Goal: Task Accomplishment & Management: Use online tool/utility

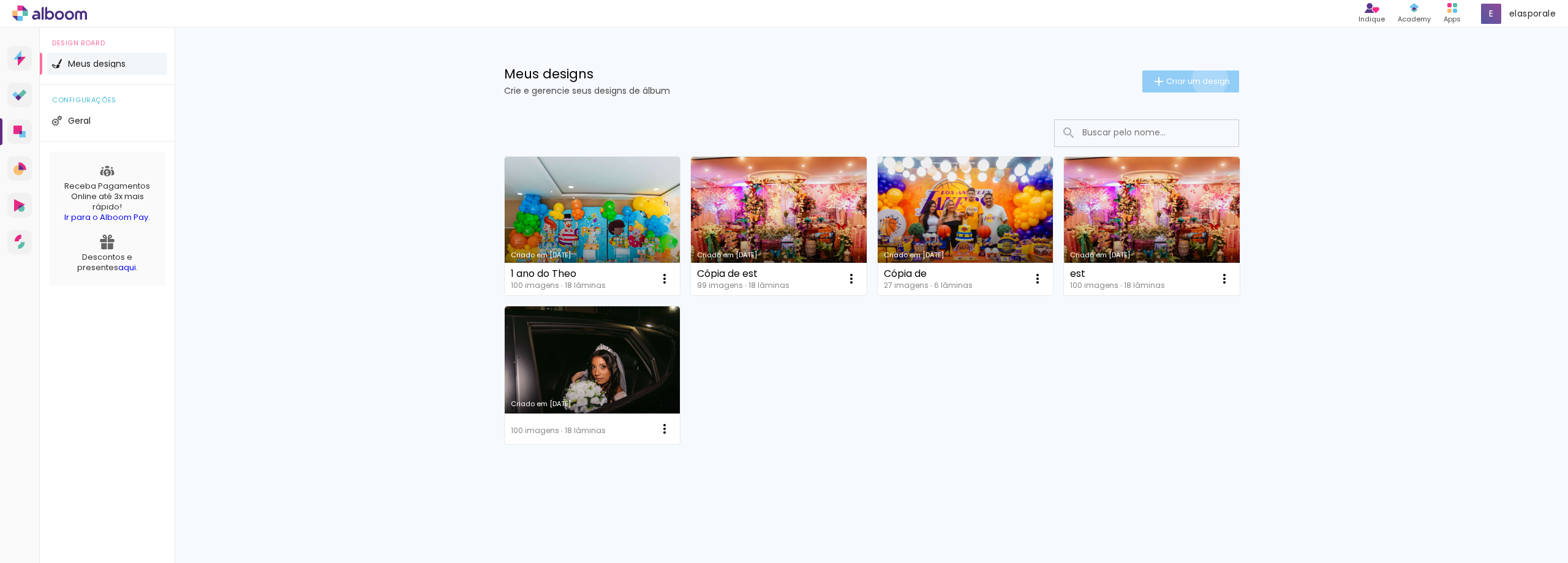
click at [1208, 79] on span "Criar um design" at bounding box center [1199, 81] width 64 height 8
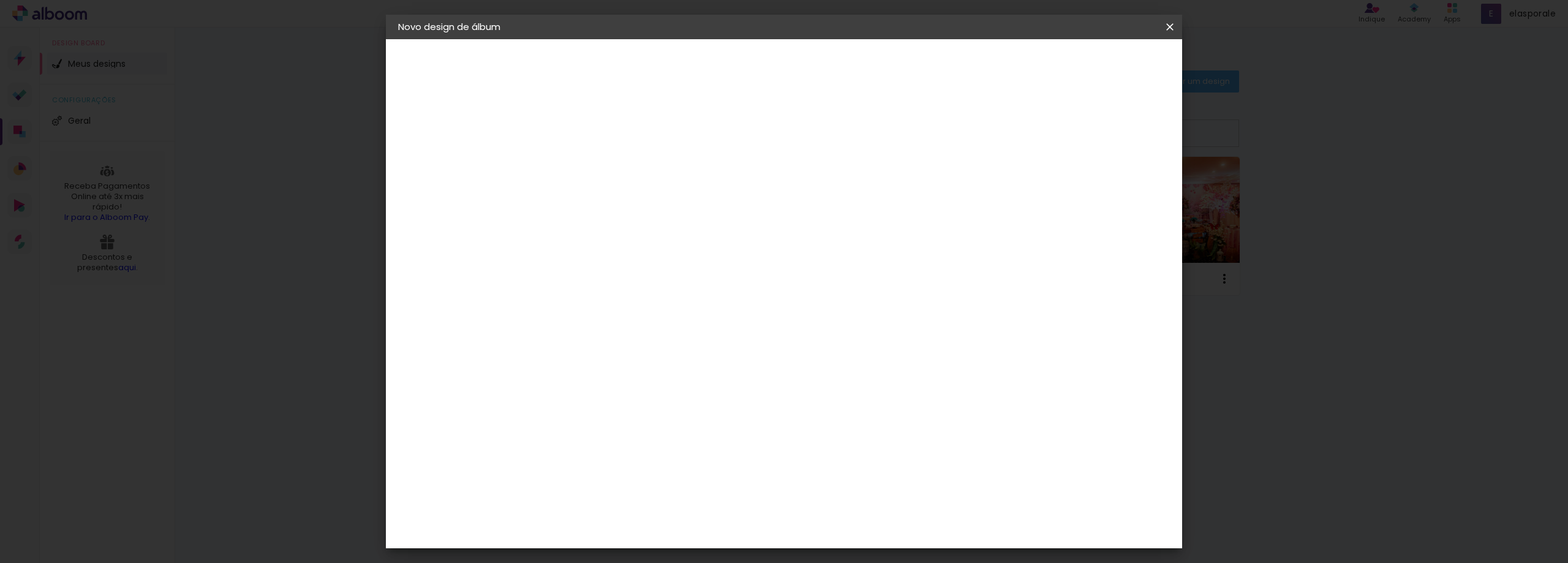
click at [598, 175] on div at bounding box center [598, 174] width 0 height 1
click at [598, 167] on input at bounding box center [598, 164] width 0 height 19
type input "j"
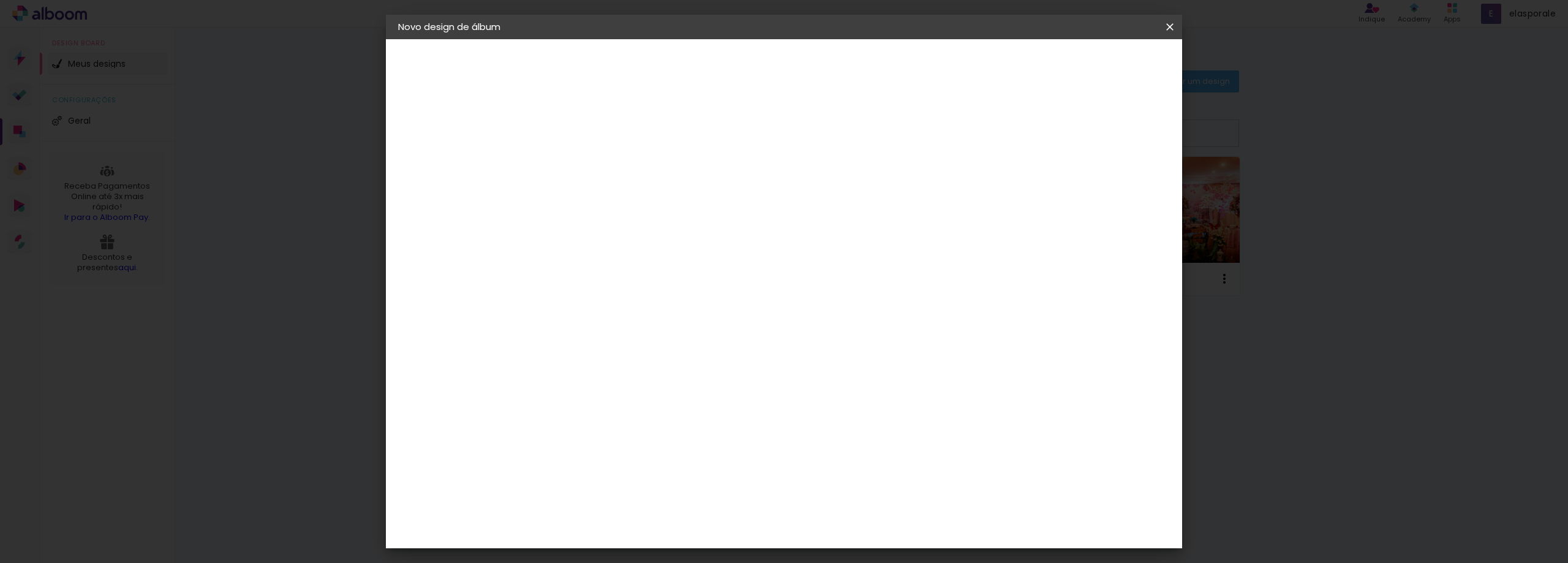
type input "Julya"
type paper-input "Julya"
click at [0, 0] on slot "Avançar" at bounding box center [0, 0] width 0 height 0
click at [0, 0] on slot "Tamanho Livre" at bounding box center [0, 0] width 0 height 0
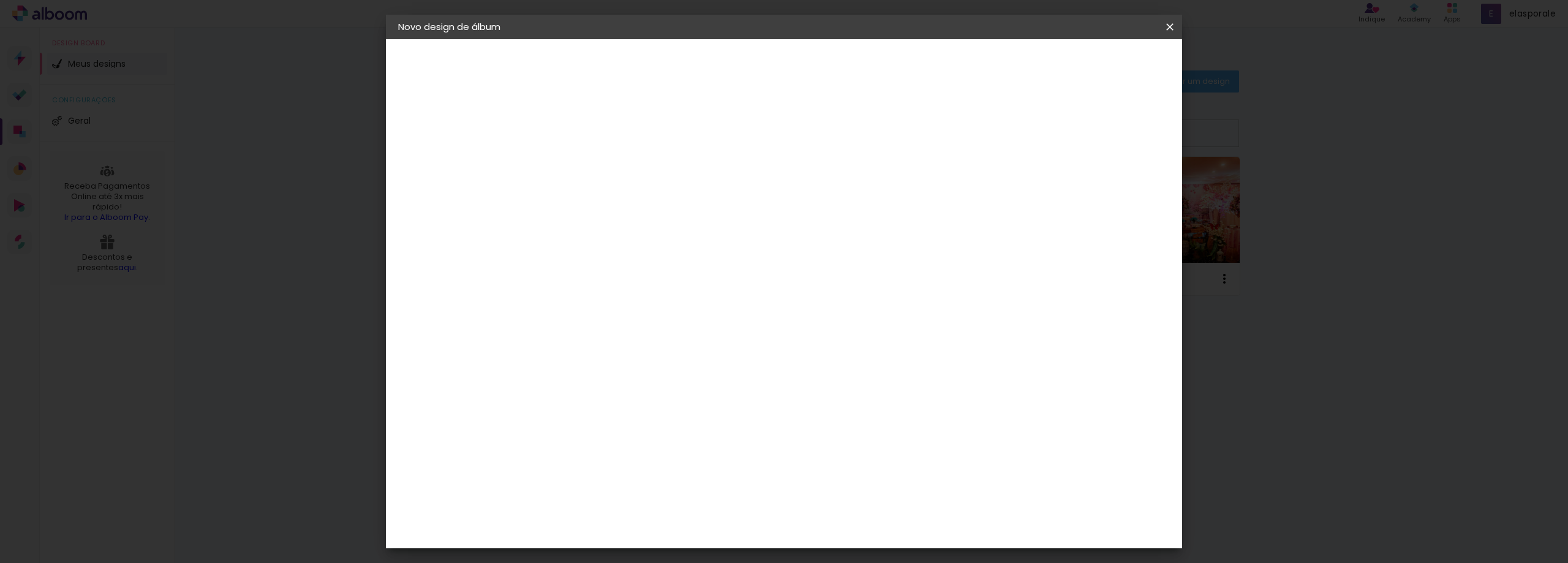
click at [0, 0] on slot "Avançar" at bounding box center [0, 0] width 0 height 0
click at [737, 195] on span "30" at bounding box center [731, 191] width 21 height 18
click at [574, 348] on input "30" at bounding box center [560, 348] width 32 height 18
click at [858, 515] on input "60" at bounding box center [852, 510] width 32 height 18
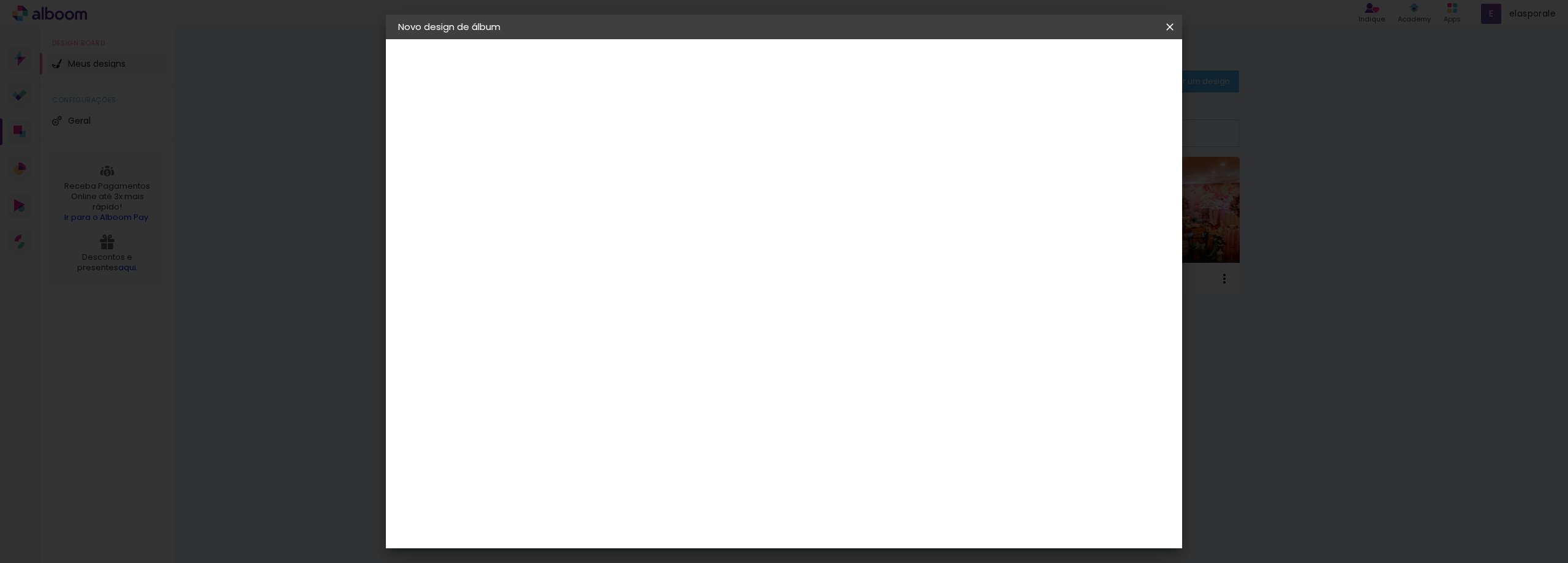
type input "6"
type input "40,5"
type paper-input "40,5"
click at [565, 405] on input "30" at bounding box center [560, 406] width 32 height 18
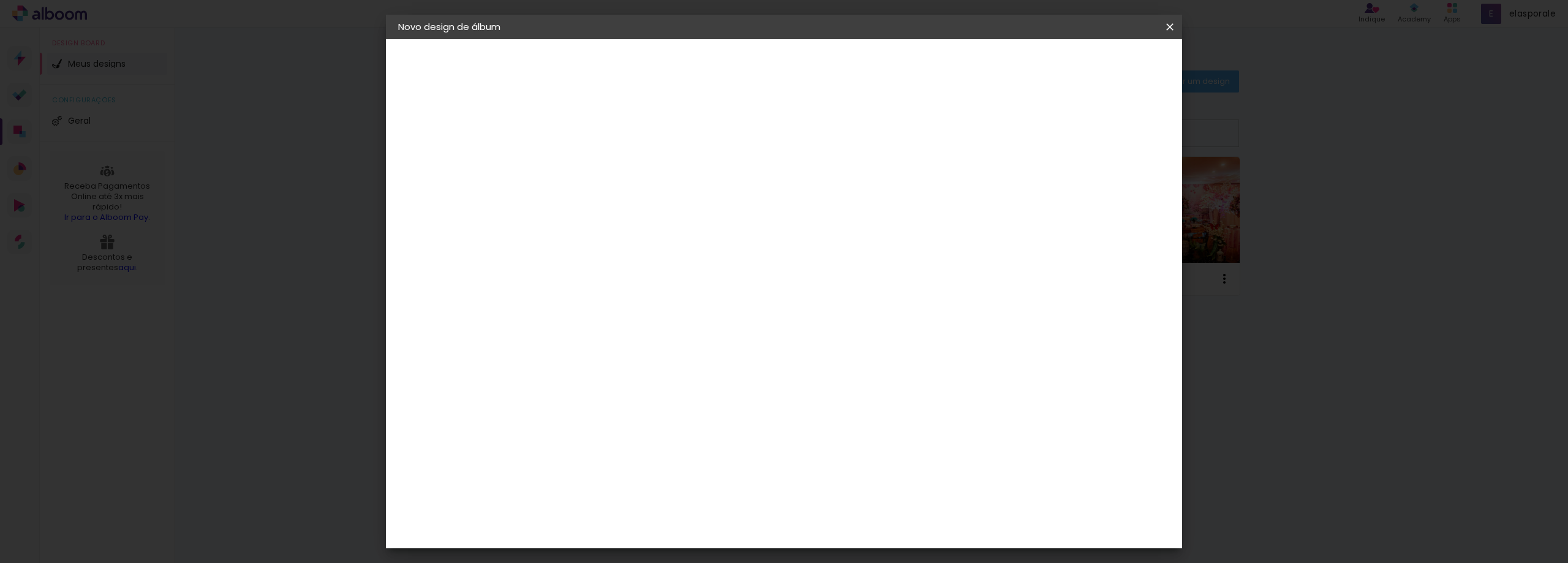
type input "3"
type input "25,5"
type paper-input "25,5"
click at [1093, 69] on span "Iniciar design" at bounding box center [1066, 65] width 56 height 8
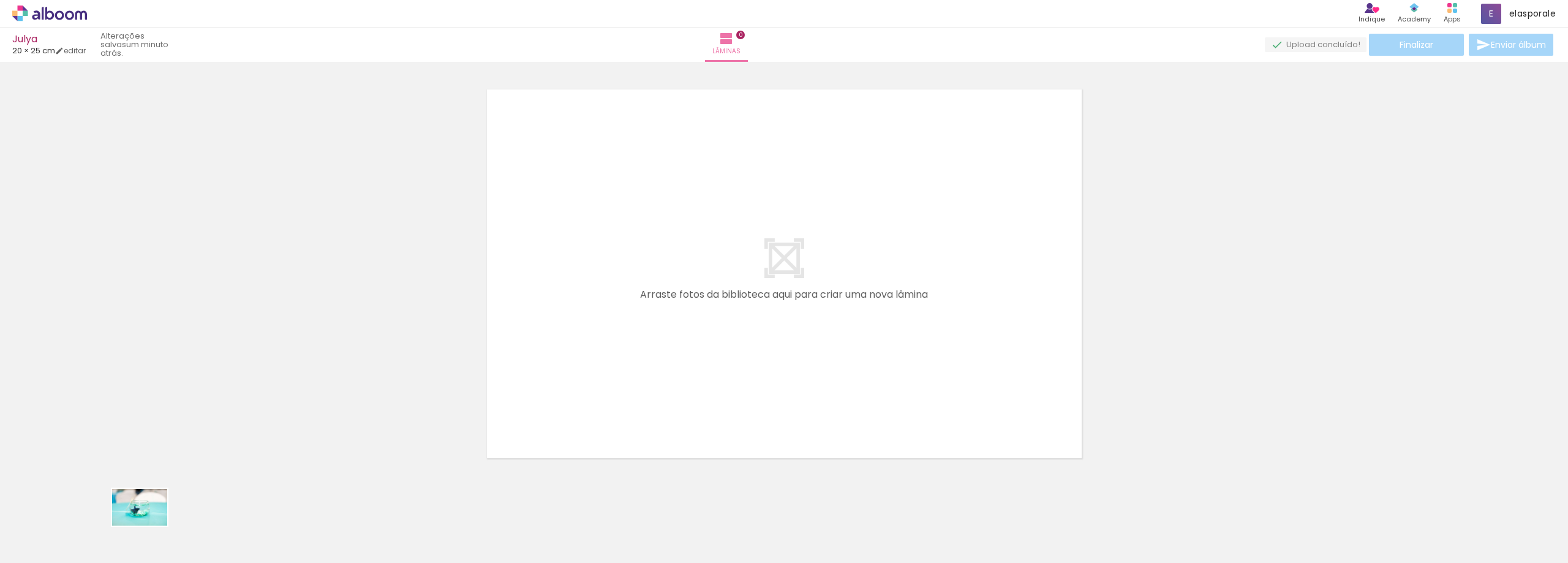
drag, startPoint x: 117, startPoint y: 537, endPoint x: 149, endPoint y: 526, distance: 33.8
click at [149, 526] on div at bounding box center [123, 521] width 61 height 40
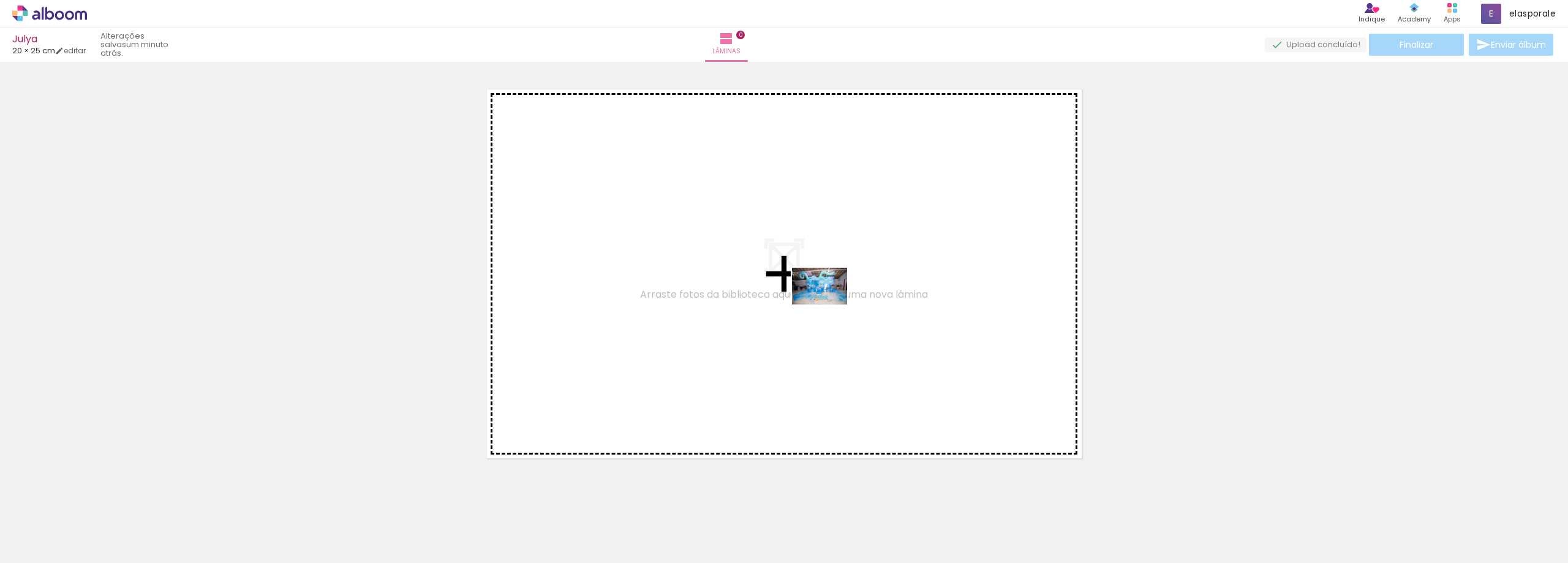
drag, startPoint x: 181, startPoint y: 533, endPoint x: 829, endPoint y: 304, distance: 687.3
click at [829, 304] on quentale-workspace at bounding box center [784, 282] width 1568 height 563
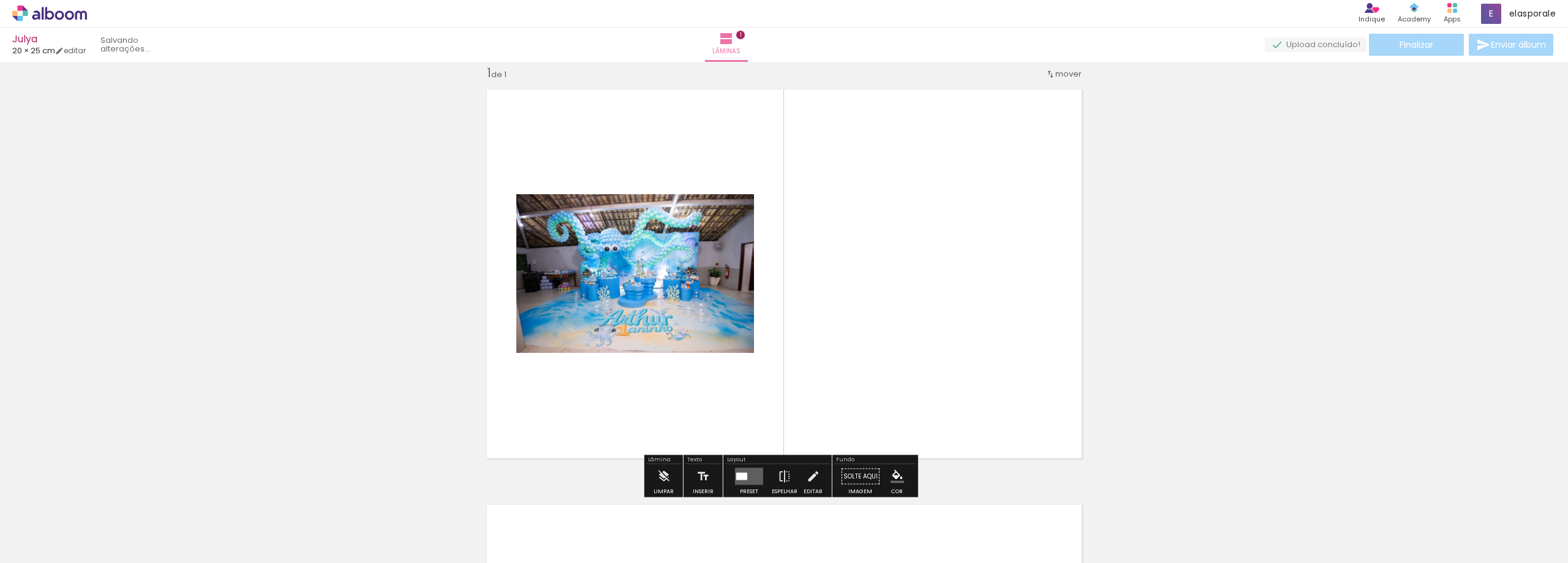
scroll to position [16, 0]
click at [740, 477] on div at bounding box center [741, 476] width 11 height 7
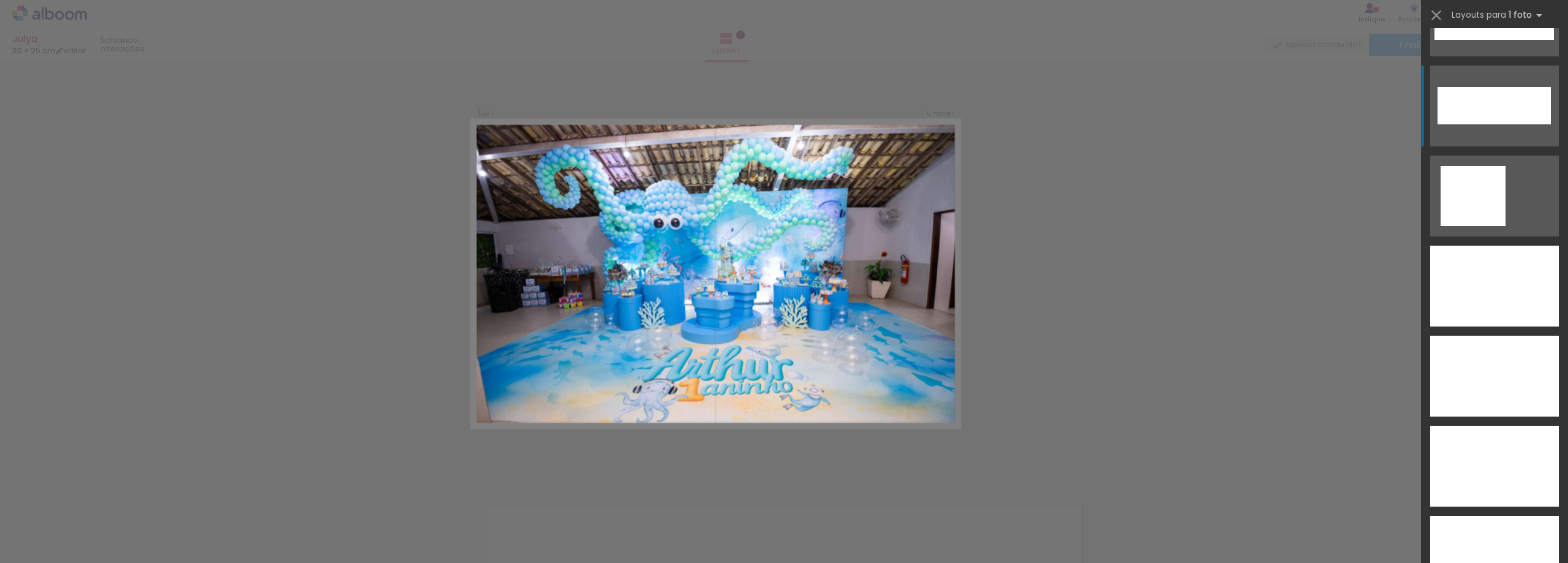
scroll to position [4226, 0]
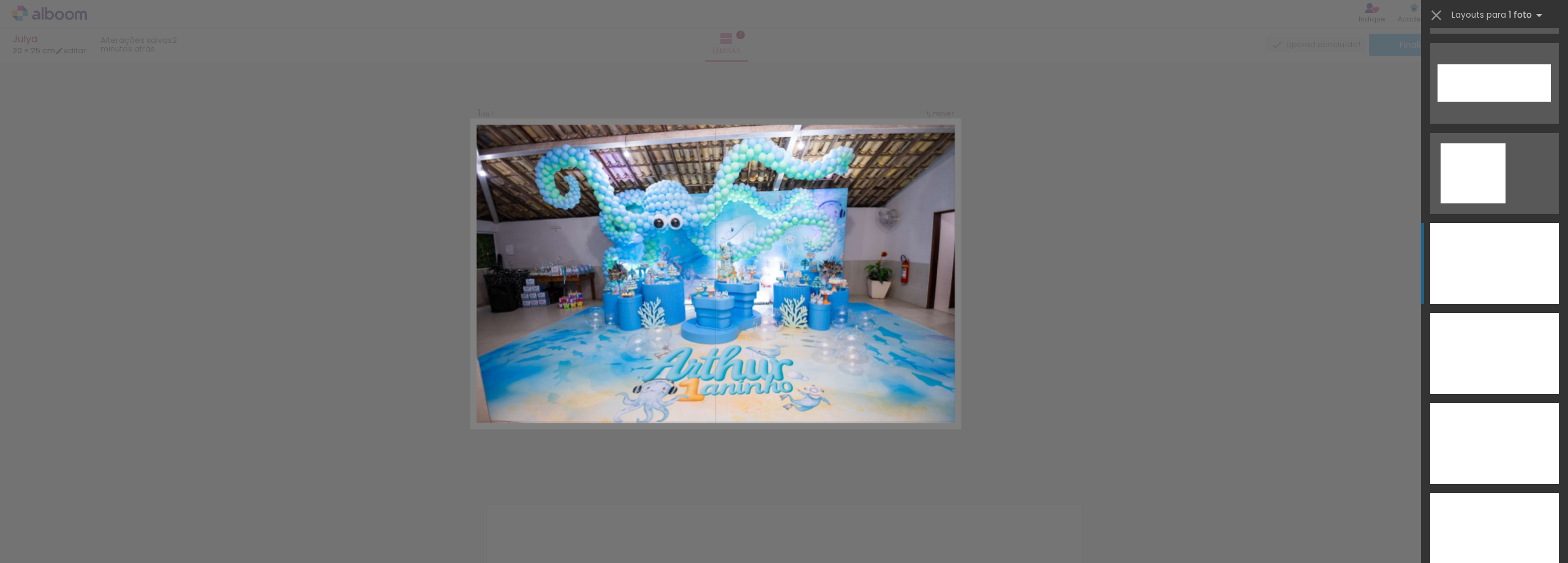
click at [1477, 244] on div at bounding box center [1494, 263] width 129 height 81
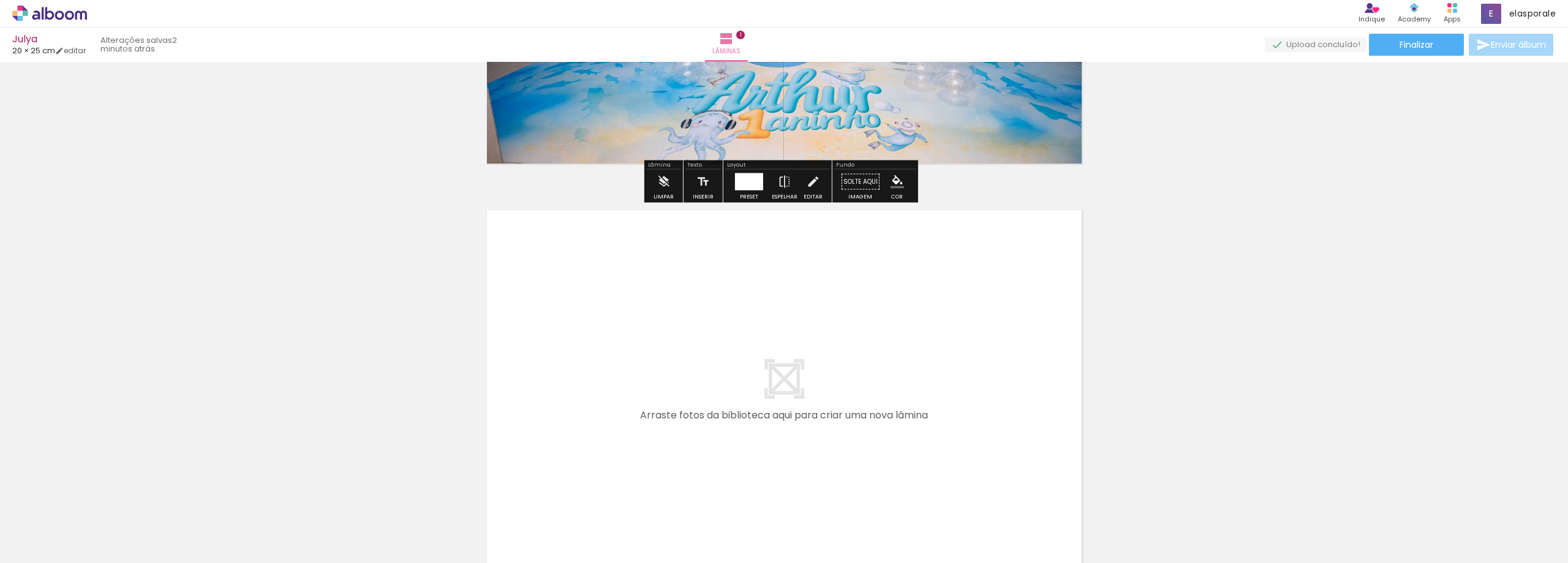
scroll to position [323, 0]
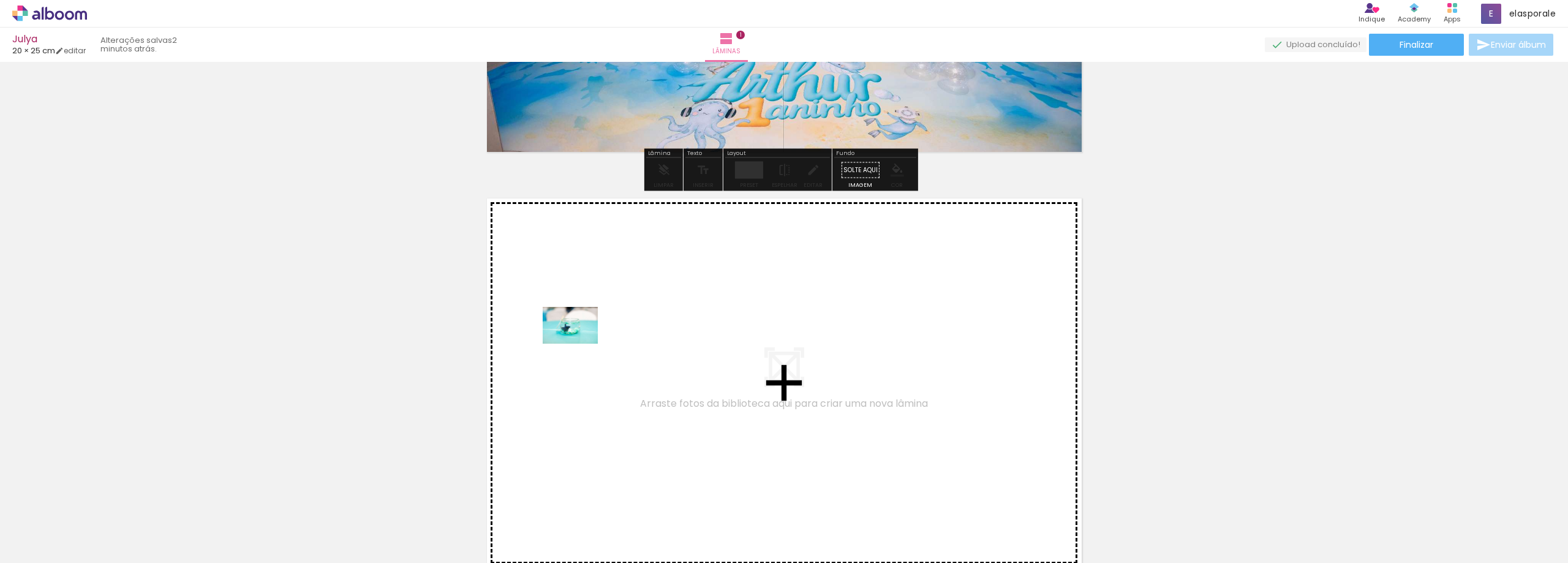
drag, startPoint x: 131, startPoint y: 529, endPoint x: 589, endPoint y: 341, distance: 495.1
click at [589, 341] on quentale-workspace at bounding box center [784, 282] width 1568 height 563
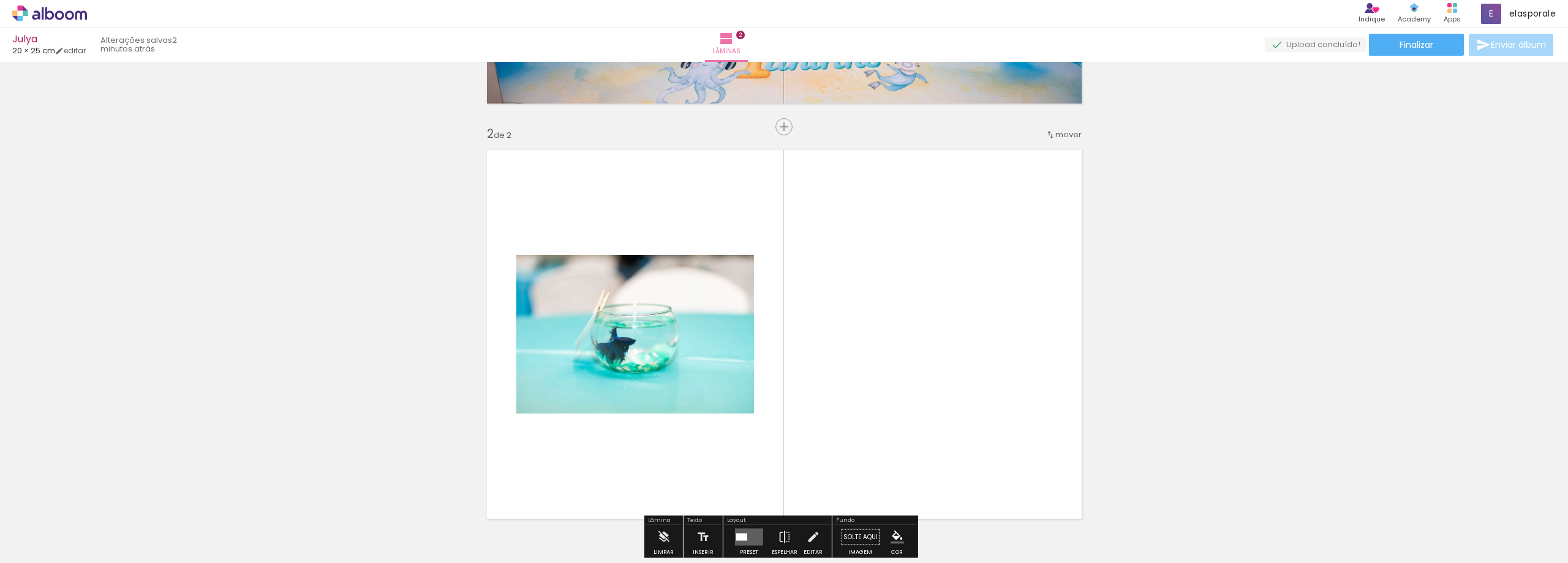
scroll to position [431, 0]
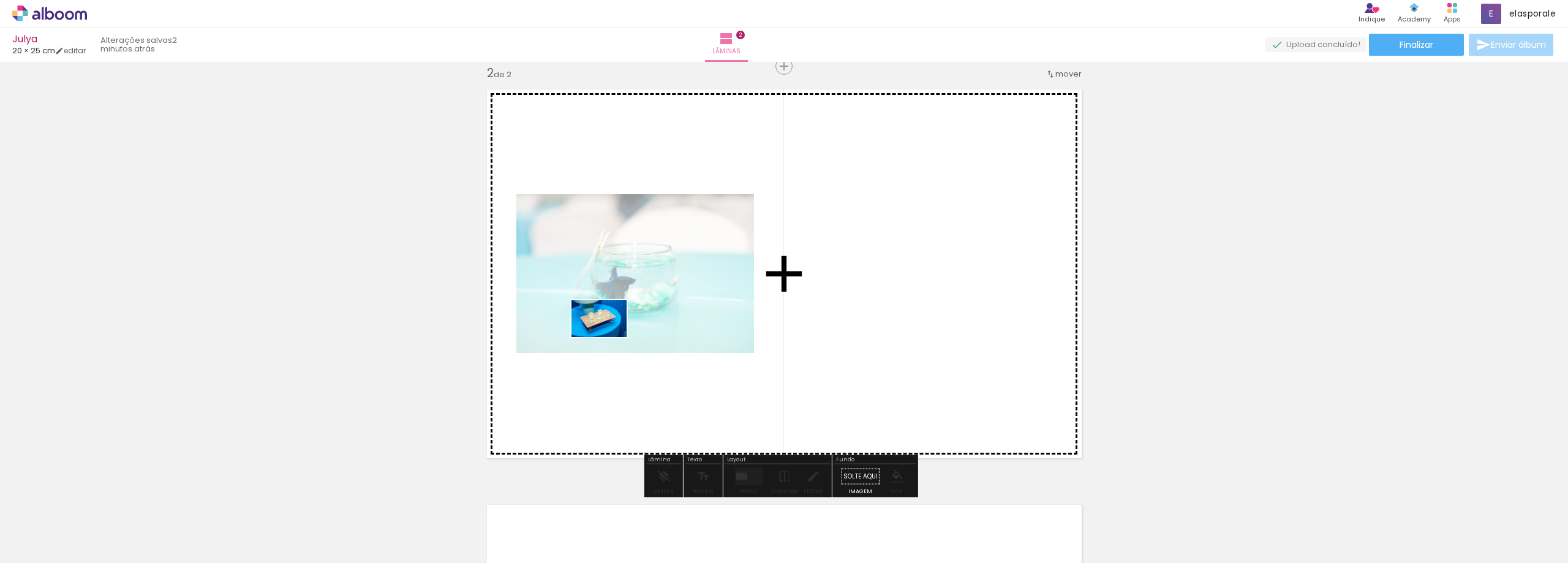
drag, startPoint x: 268, startPoint y: 531, endPoint x: 642, endPoint y: 323, distance: 427.9
click at [642, 323] on quentale-workspace at bounding box center [784, 282] width 1568 height 563
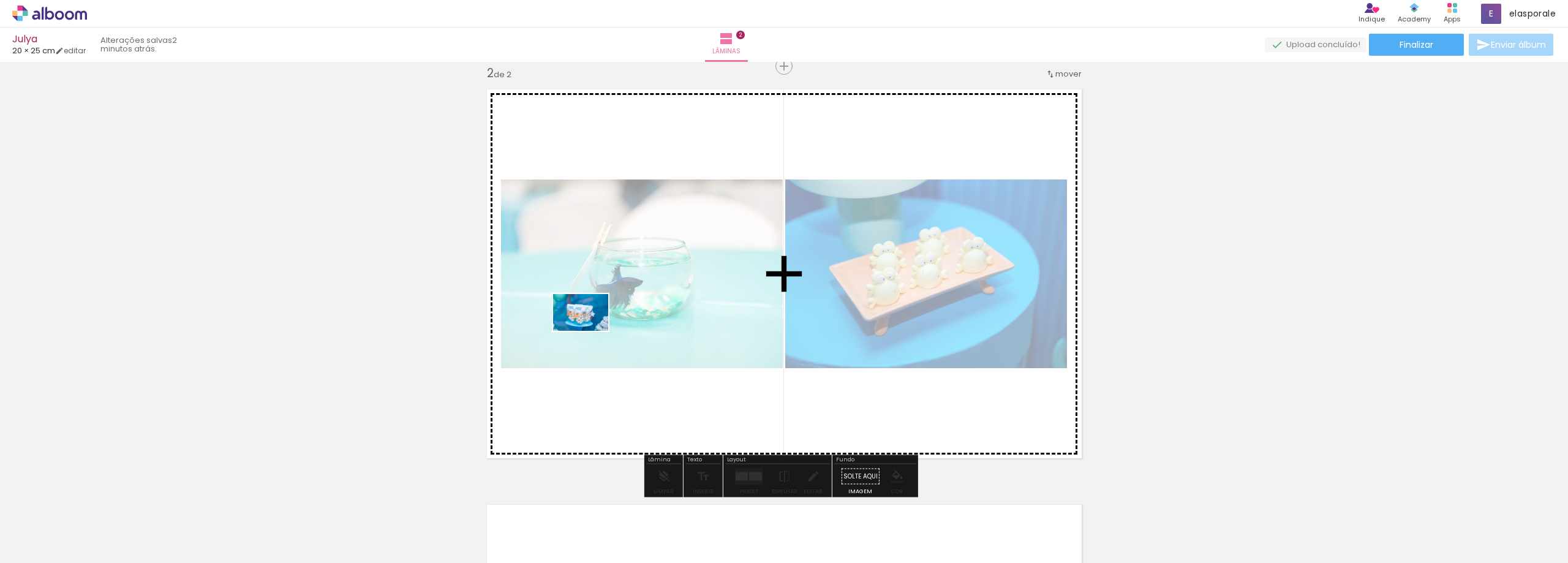
drag, startPoint x: 337, startPoint y: 529, endPoint x: 590, endPoint y: 331, distance: 321.3
click at [590, 331] on quentale-workspace at bounding box center [784, 282] width 1568 height 563
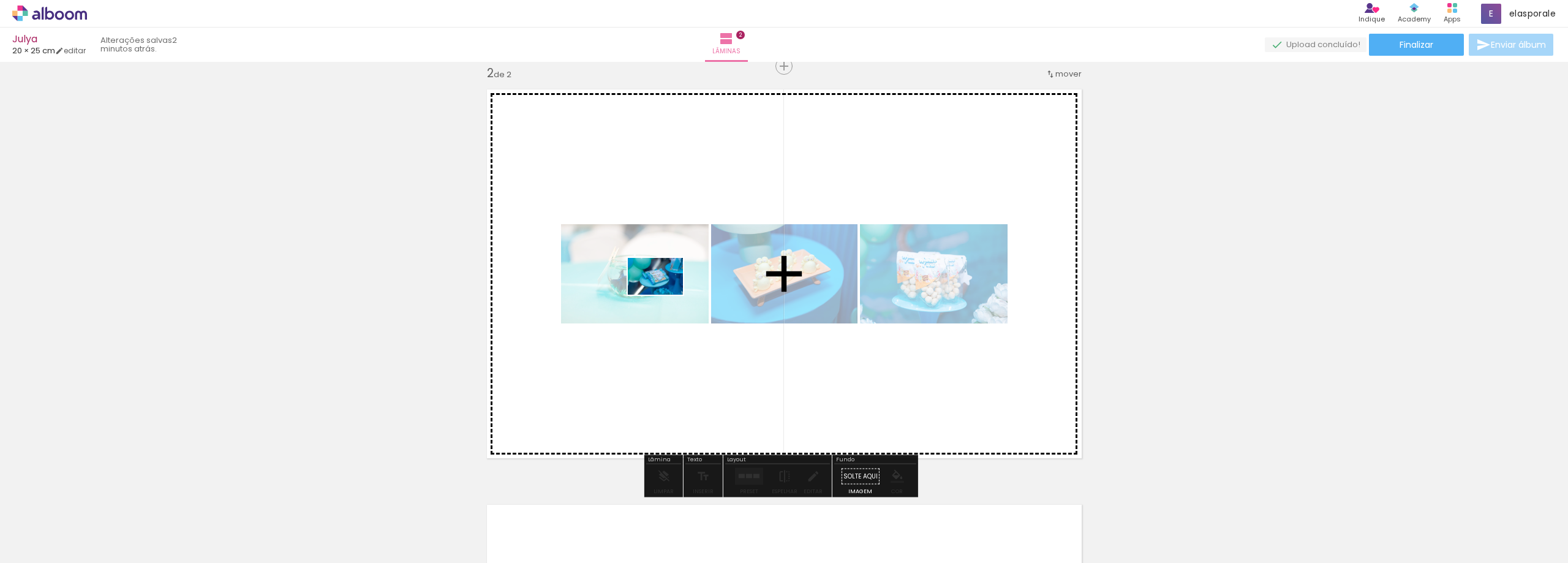
drag, startPoint x: 390, startPoint y: 514, endPoint x: 675, endPoint y: 287, distance: 364.4
click at [675, 287] on quentale-workspace at bounding box center [784, 282] width 1568 height 563
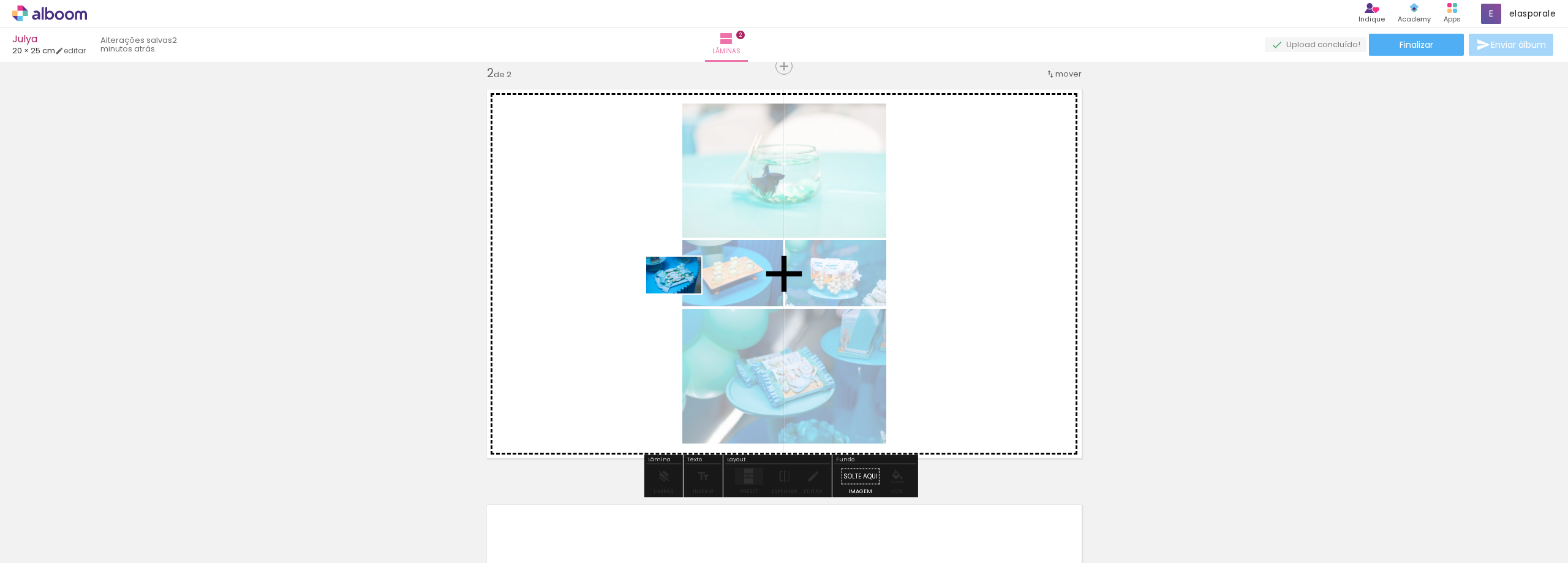
drag, startPoint x: 472, startPoint y: 515, endPoint x: 683, endPoint y: 293, distance: 306.3
click at [683, 293] on quentale-workspace at bounding box center [784, 282] width 1568 height 563
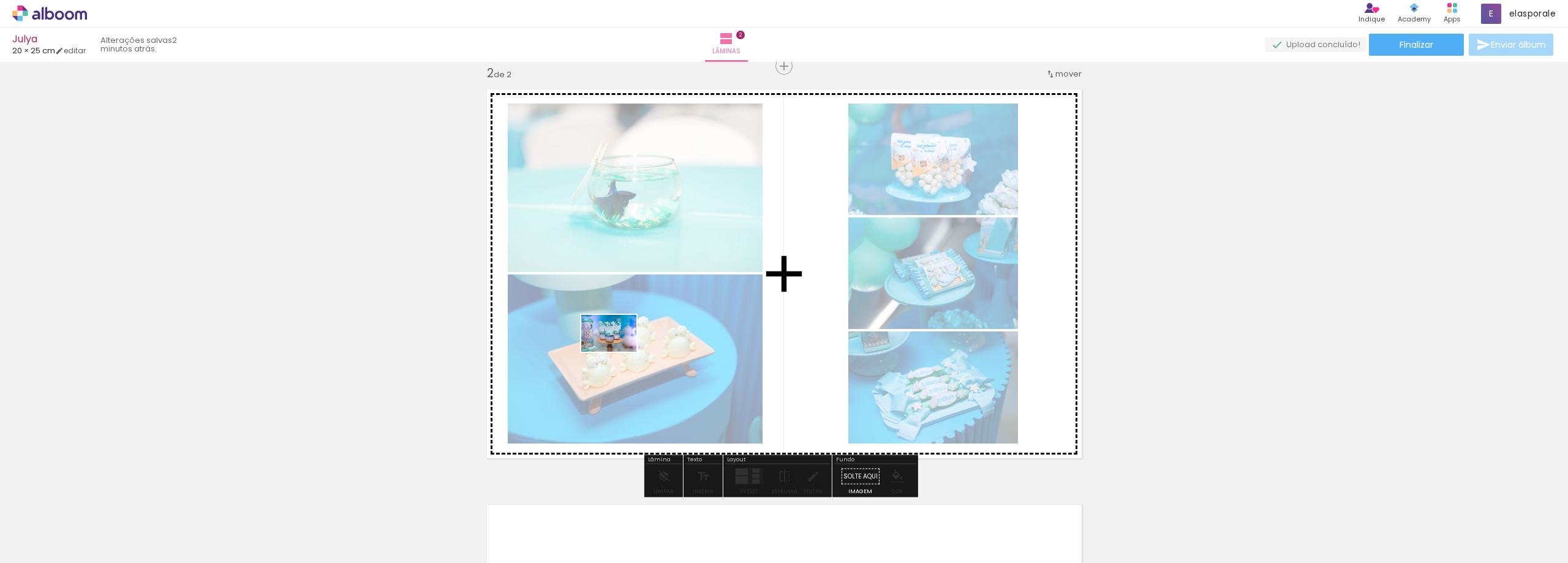
drag, startPoint x: 532, startPoint y: 518, endPoint x: 619, endPoint y: 351, distance: 188.3
click at [619, 351] on quentale-workspace at bounding box center [784, 282] width 1568 height 563
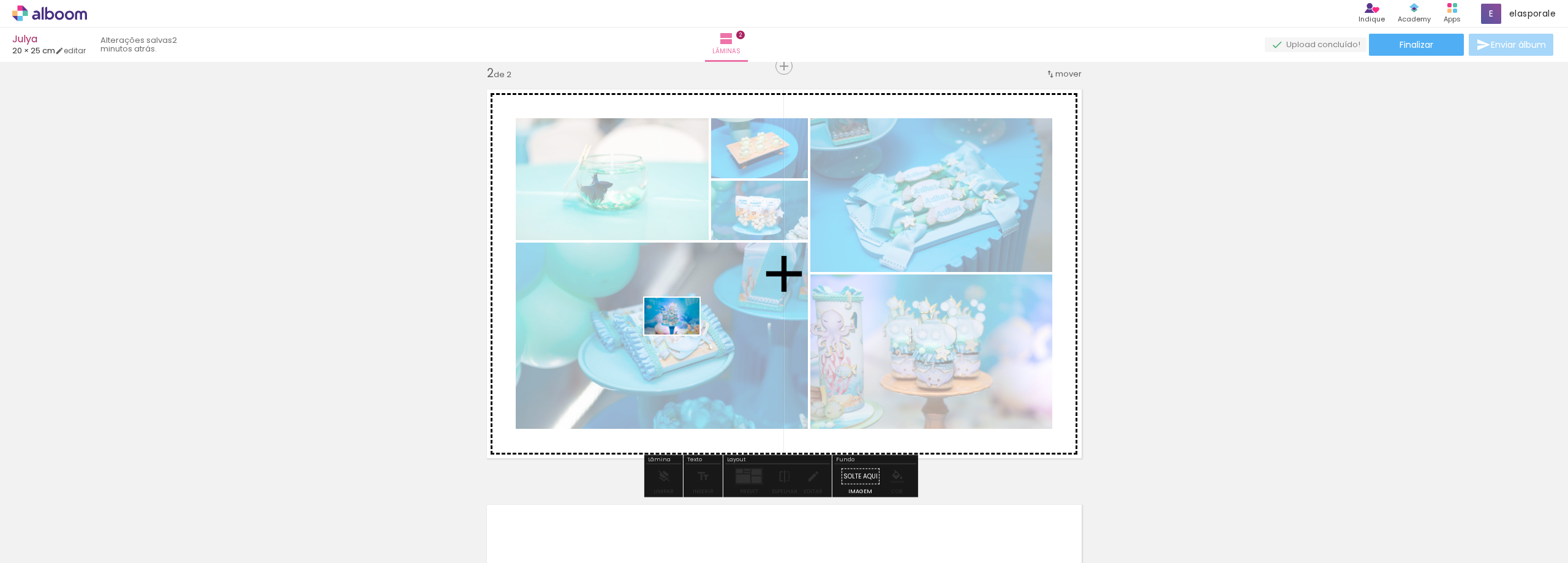
drag, startPoint x: 598, startPoint y: 518, endPoint x: 682, endPoint y: 332, distance: 204.1
click at [682, 332] on quentale-workspace at bounding box center [784, 282] width 1568 height 563
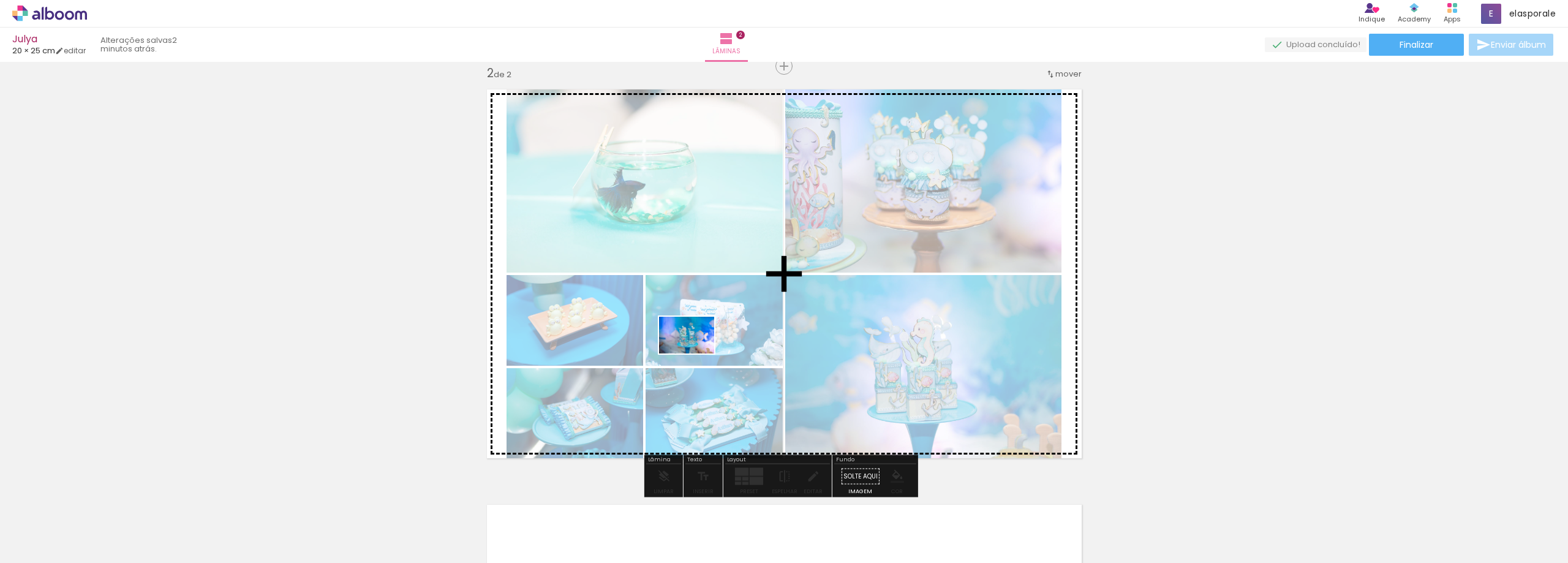
drag, startPoint x: 672, startPoint y: 532, endPoint x: 738, endPoint y: 510, distance: 69.6
click at [701, 341] on quentale-workspace at bounding box center [784, 282] width 1568 height 563
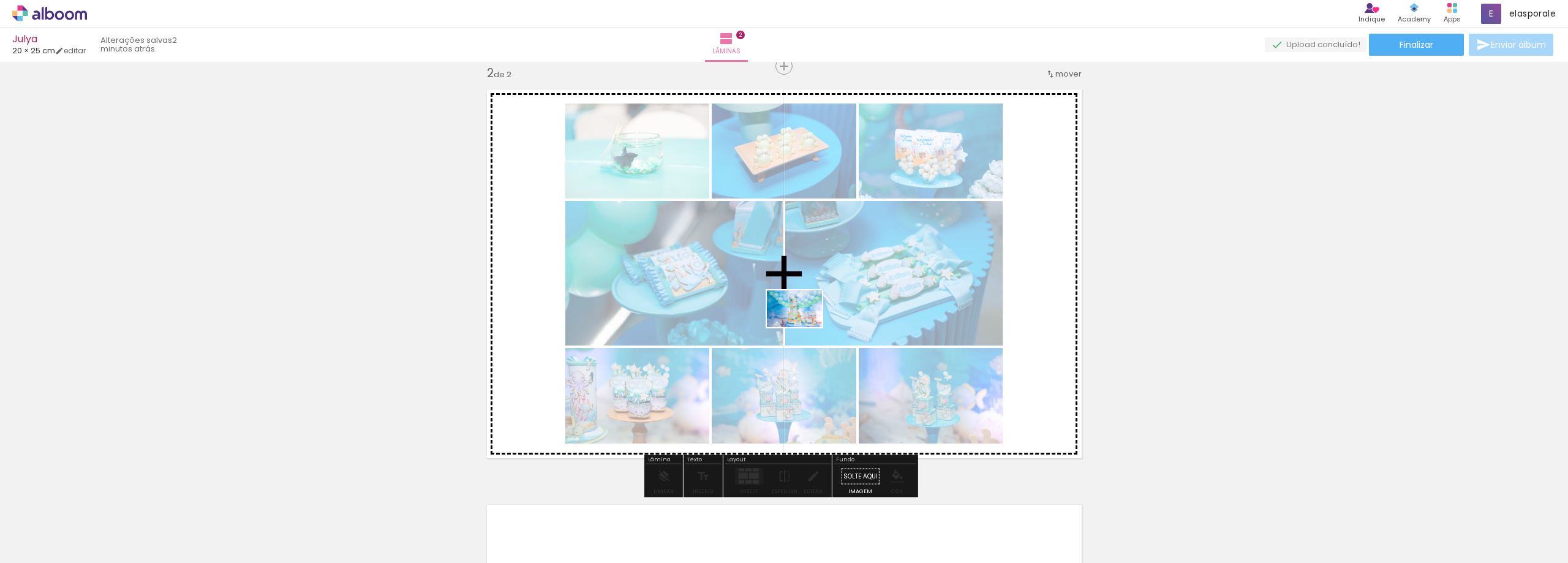
drag, startPoint x: 748, startPoint y: 529, endPoint x: 804, endPoint y: 327, distance: 209.6
click at [804, 327] on quentale-workspace at bounding box center [784, 282] width 1568 height 563
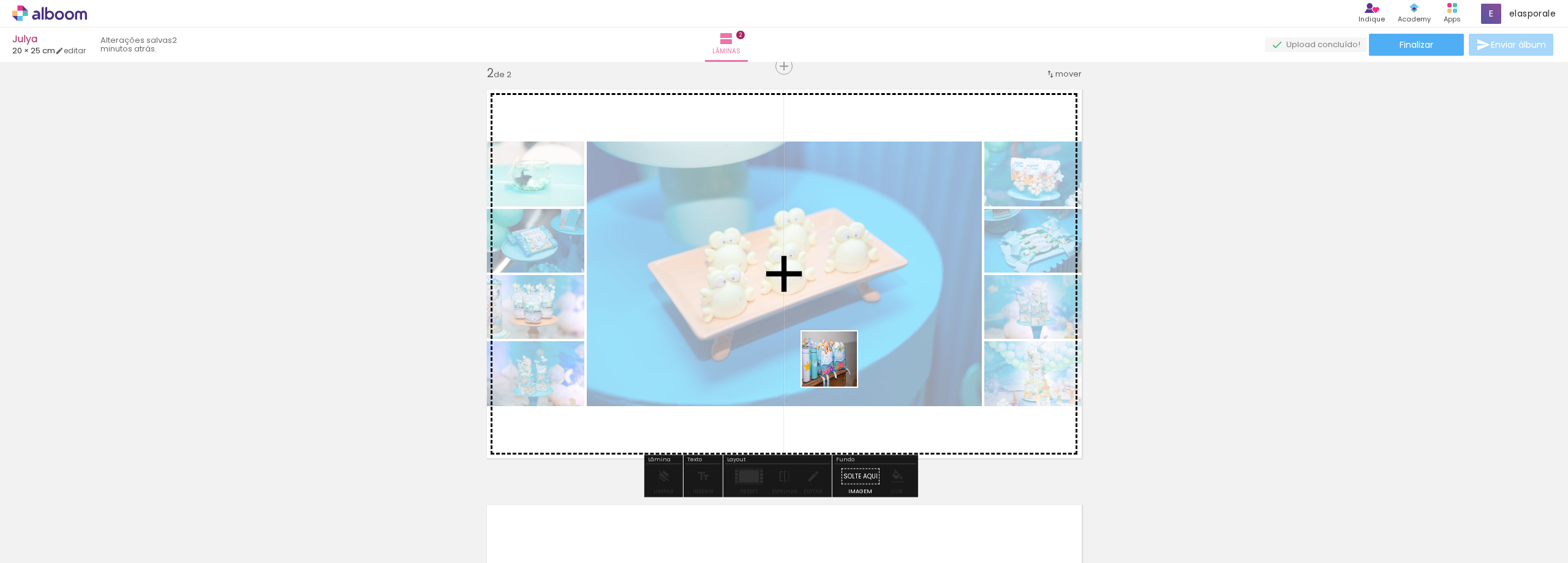
drag, startPoint x: 808, startPoint y: 527, endPoint x: 841, endPoint y: 360, distance: 170.2
click at [841, 360] on quentale-workspace at bounding box center [784, 282] width 1568 height 563
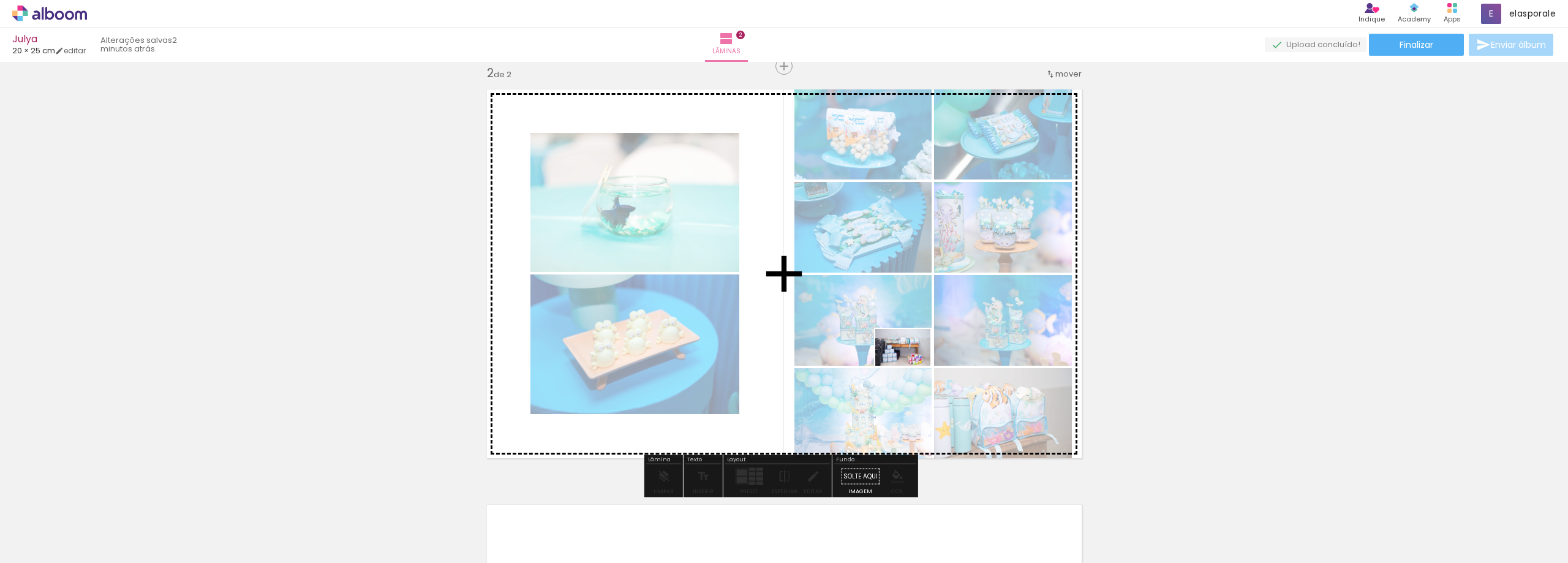
drag, startPoint x: 887, startPoint y: 529, endPoint x: 912, endPoint y: 365, distance: 165.9
click at [912, 365] on quentale-workspace at bounding box center [784, 282] width 1568 height 563
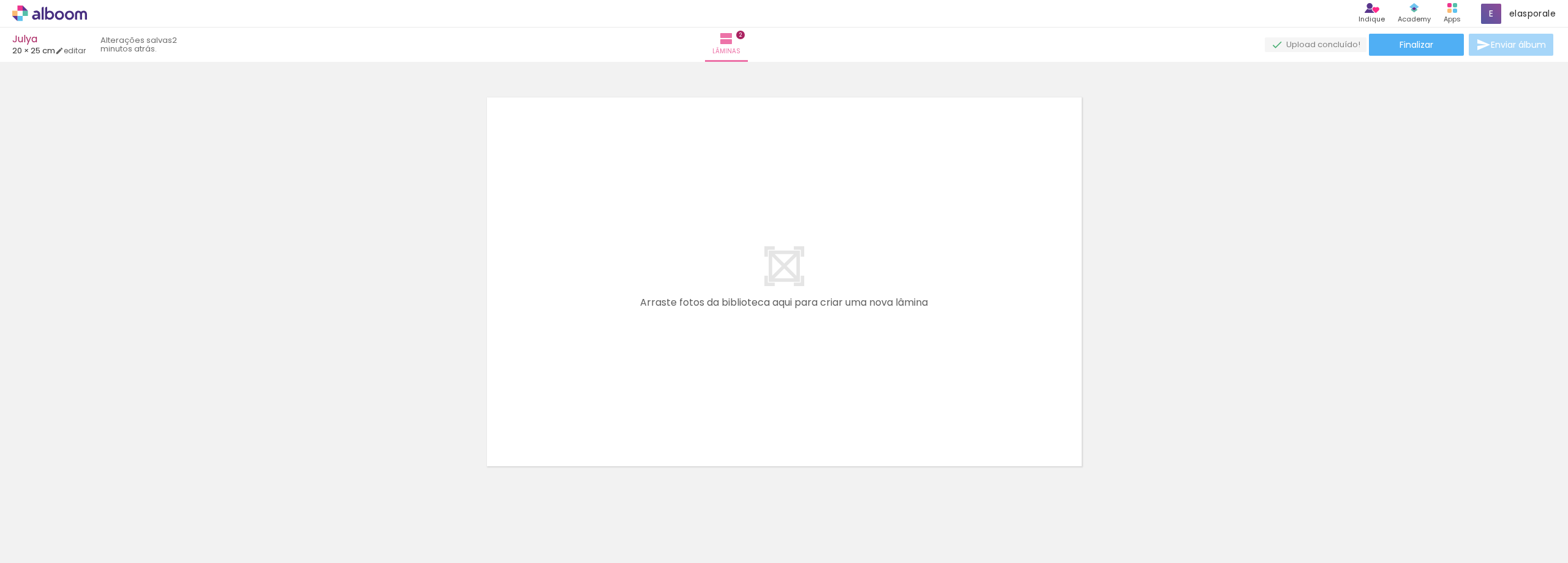
scroll to position [860, 0]
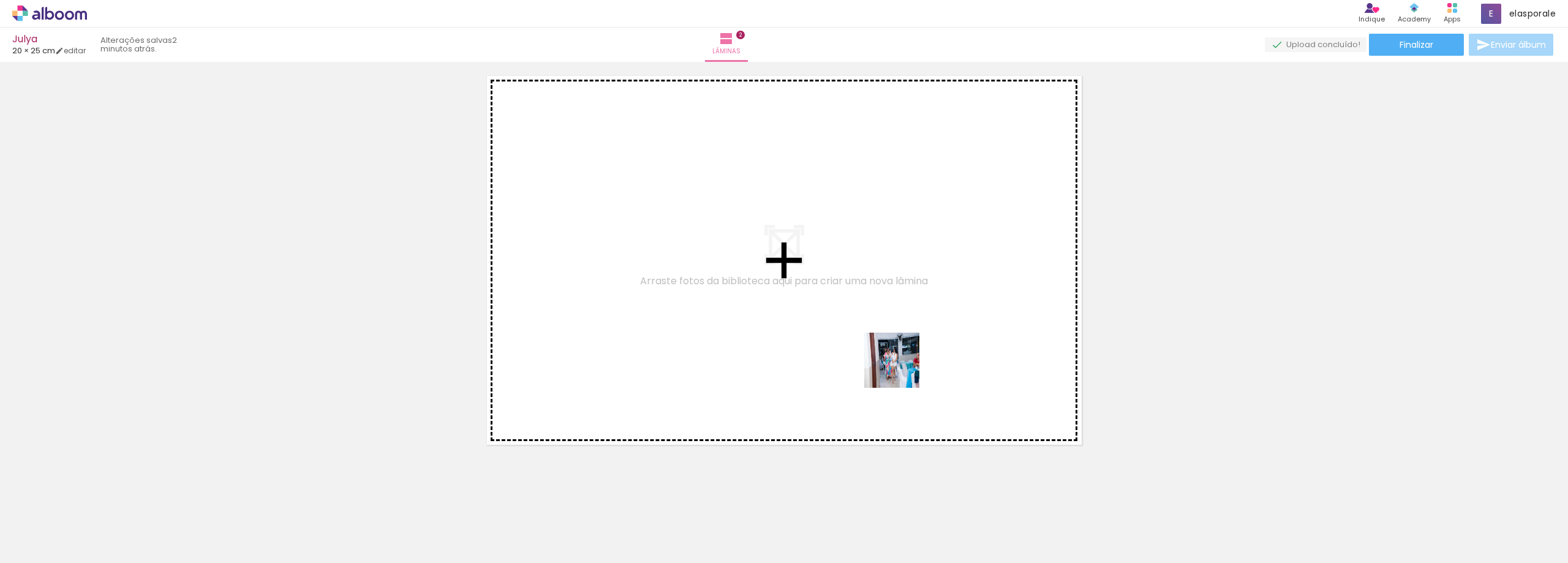
drag, startPoint x: 956, startPoint y: 534, endPoint x: 966, endPoint y: 446, distance: 88.6
click at [899, 364] on quentale-workspace at bounding box center [784, 282] width 1568 height 563
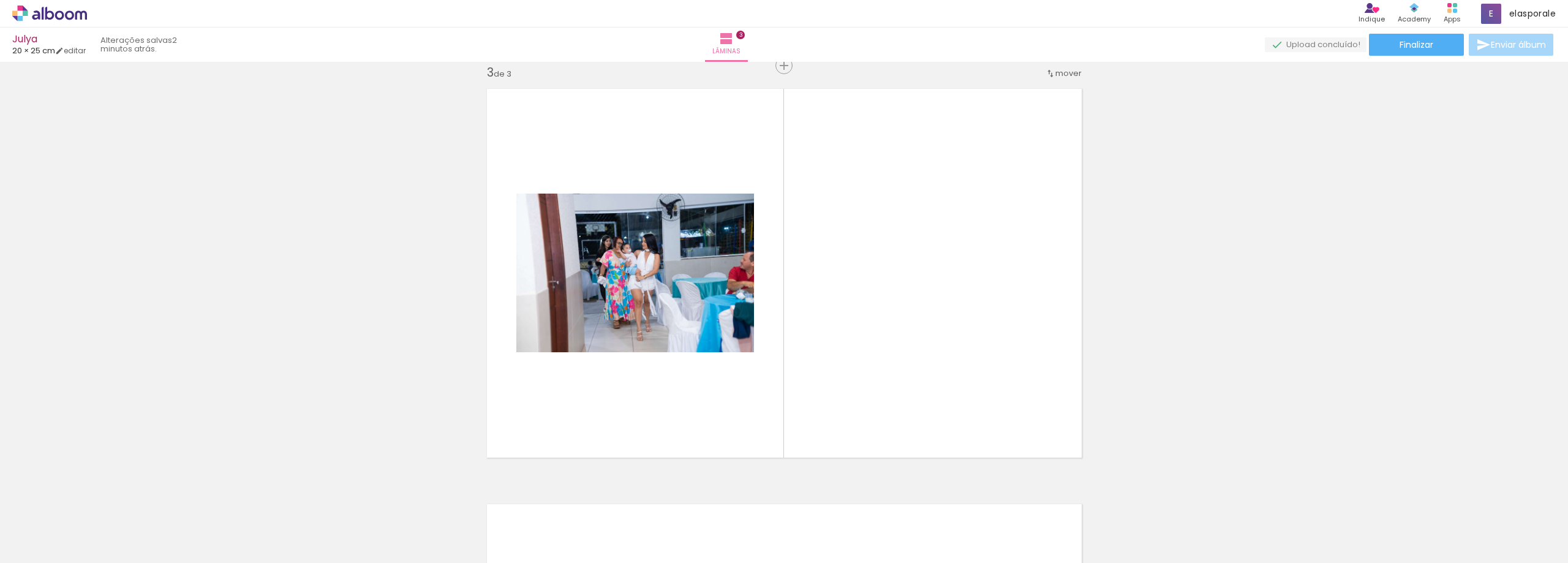
scroll to position [846, 0]
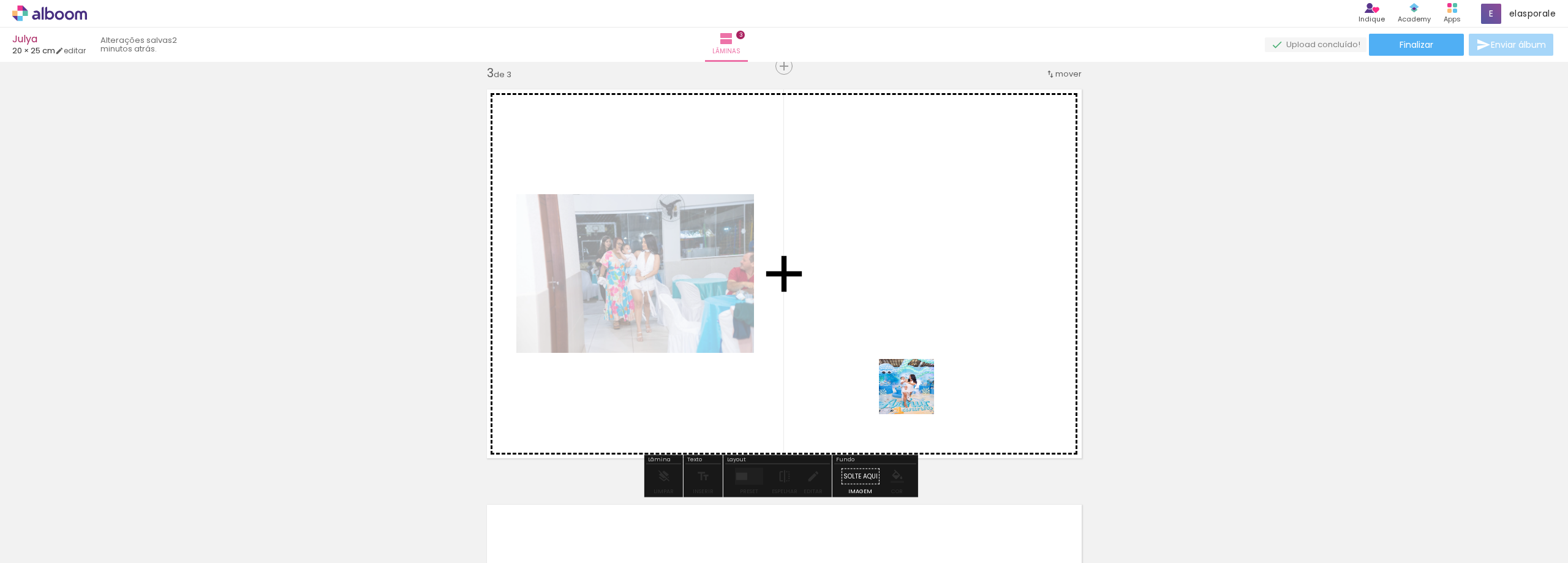
drag, startPoint x: 1016, startPoint y: 514, endPoint x: 902, endPoint y: 370, distance: 183.7
click at [902, 370] on quentale-workspace at bounding box center [784, 282] width 1568 height 563
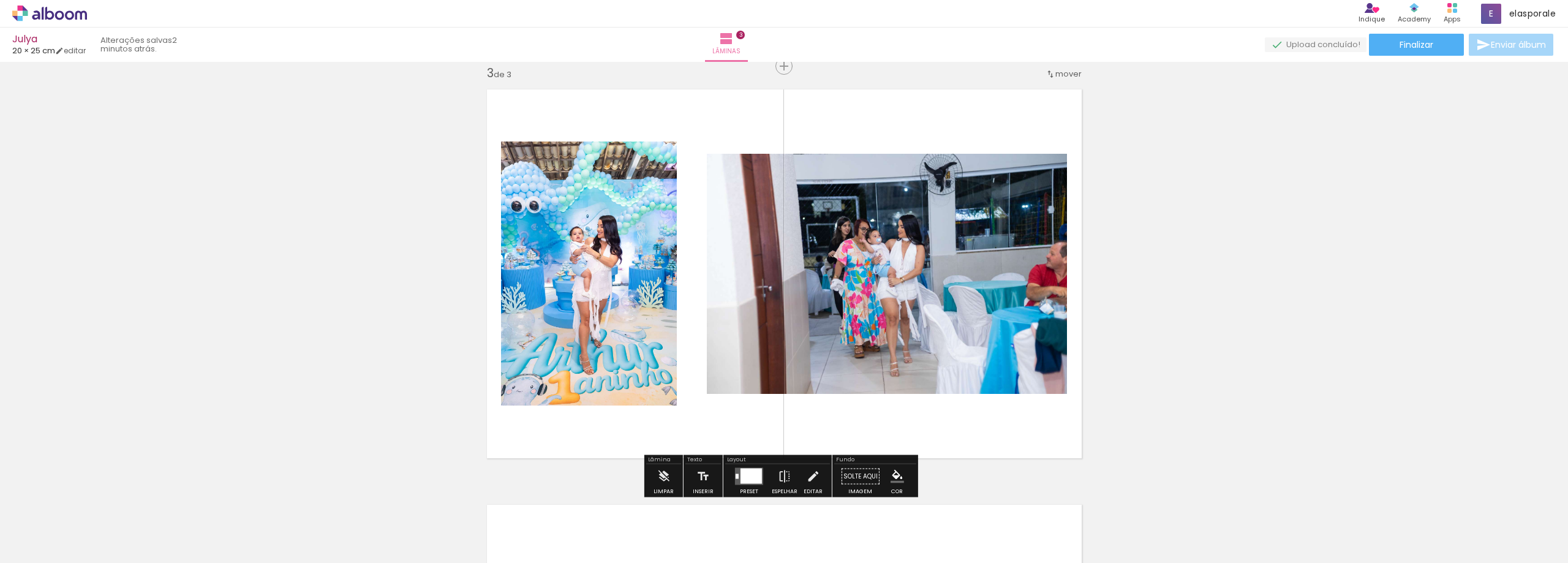
scroll to position [0, 571]
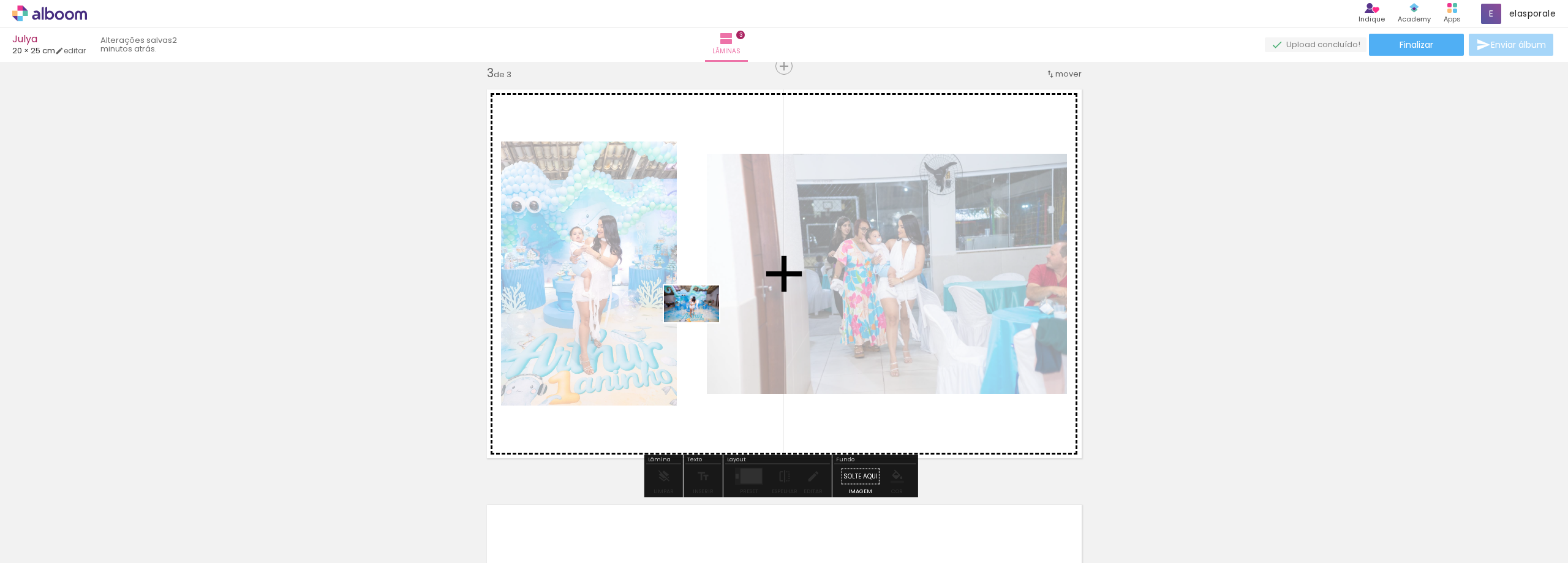
drag, startPoint x: 523, startPoint y: 534, endPoint x: 701, endPoint y: 323, distance: 276.1
click at [701, 323] on quentale-workspace at bounding box center [784, 282] width 1568 height 563
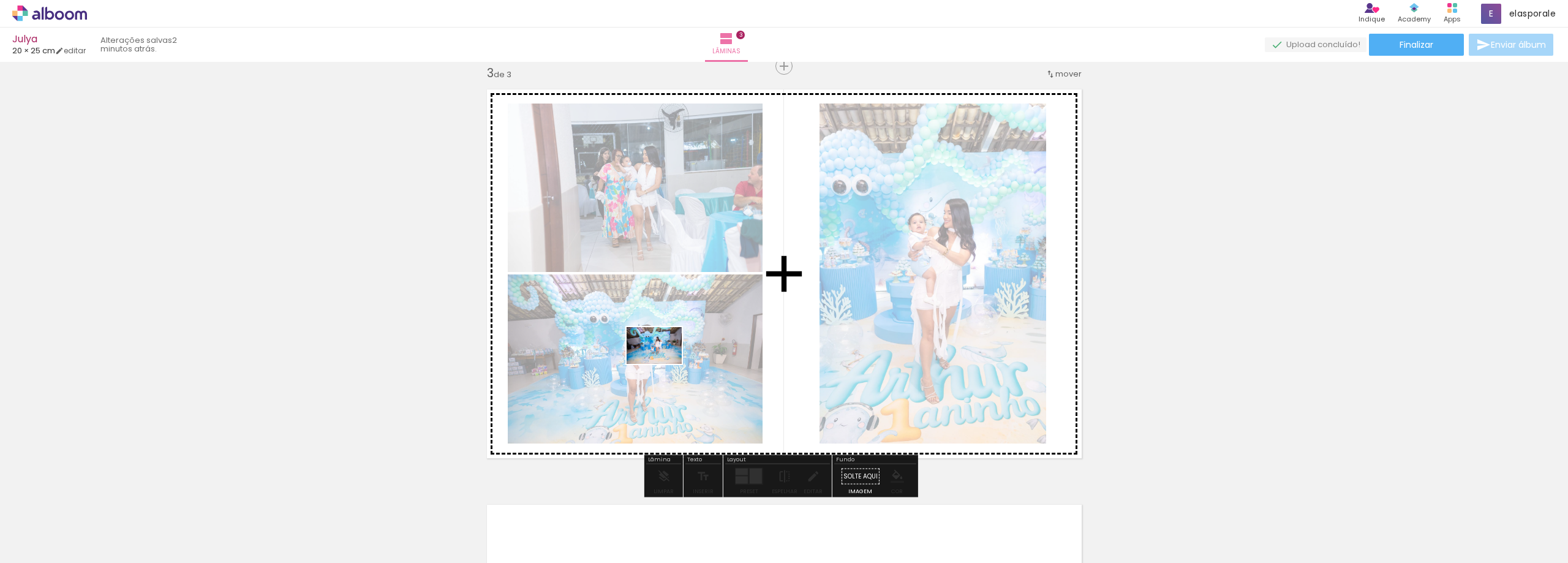
drag, startPoint x: 576, startPoint y: 529, endPoint x: 663, endPoint y: 364, distance: 186.5
click at [663, 364] on quentale-workspace at bounding box center [784, 282] width 1568 height 563
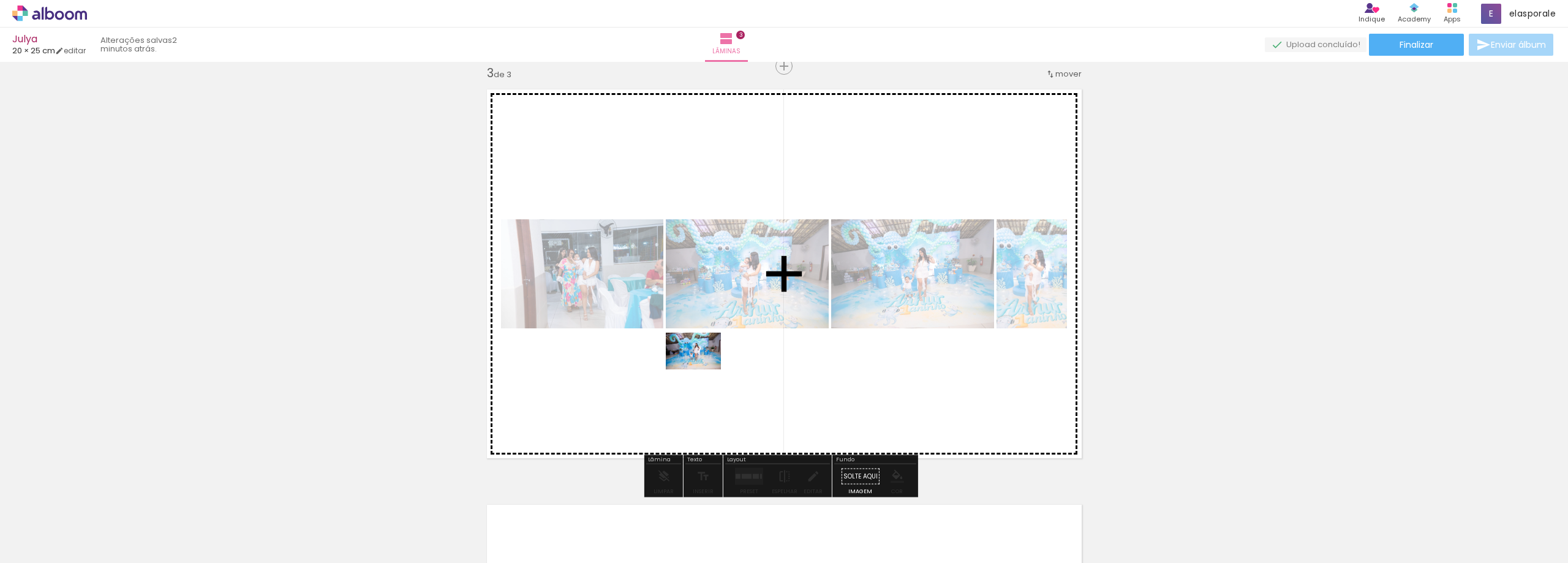
drag, startPoint x: 656, startPoint y: 515, endPoint x: 703, endPoint y: 369, distance: 153.4
click at [703, 369] on quentale-workspace at bounding box center [784, 282] width 1568 height 563
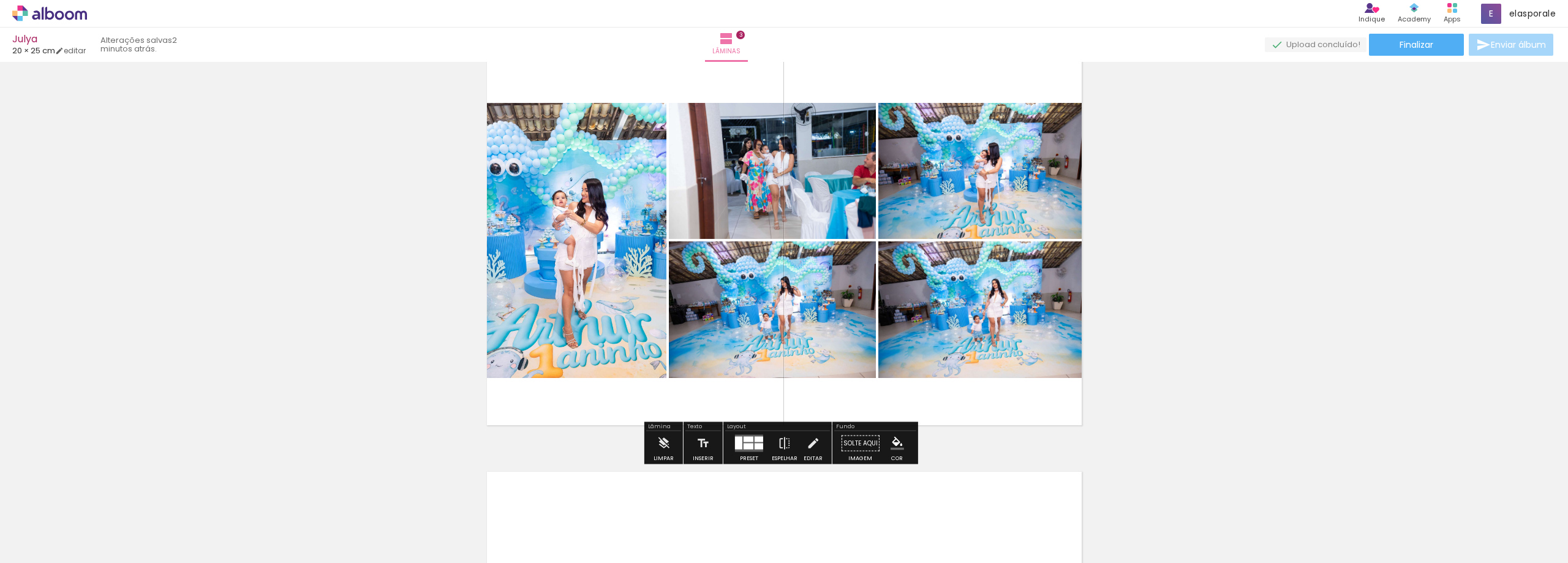
scroll to position [908, 0]
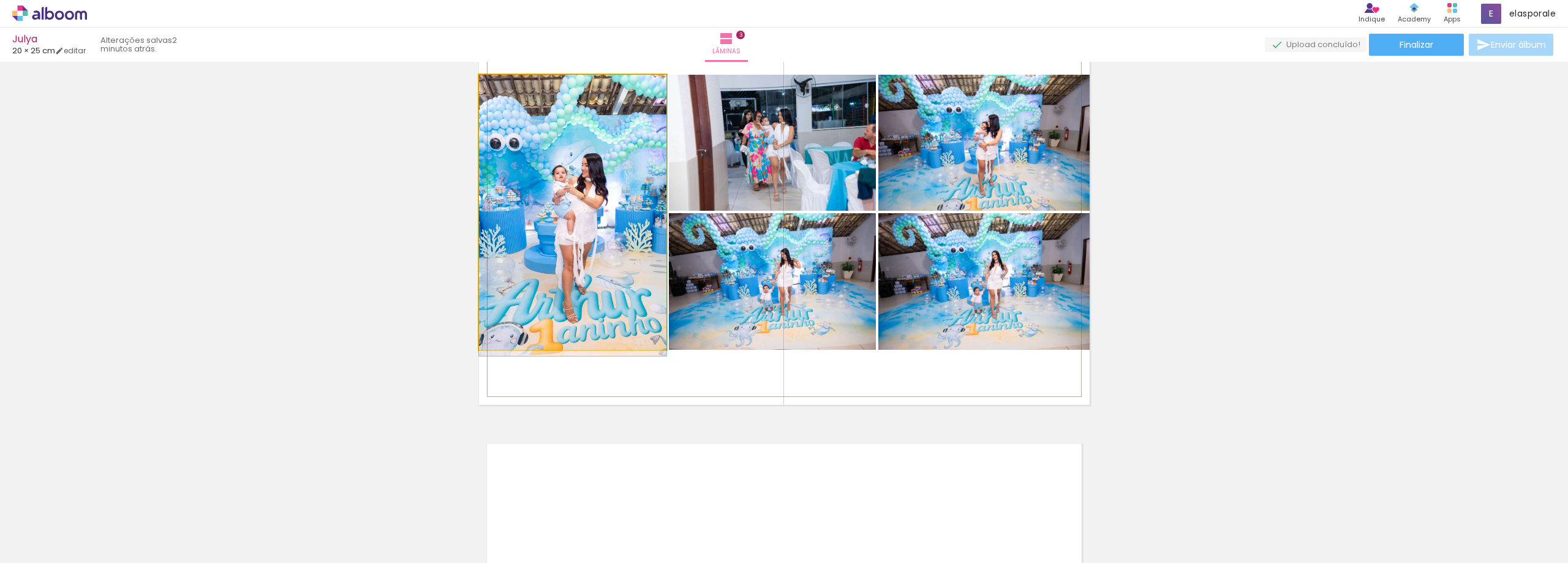
drag, startPoint x: 626, startPoint y: 277, endPoint x: 626, endPoint y: 304, distance: 27.0
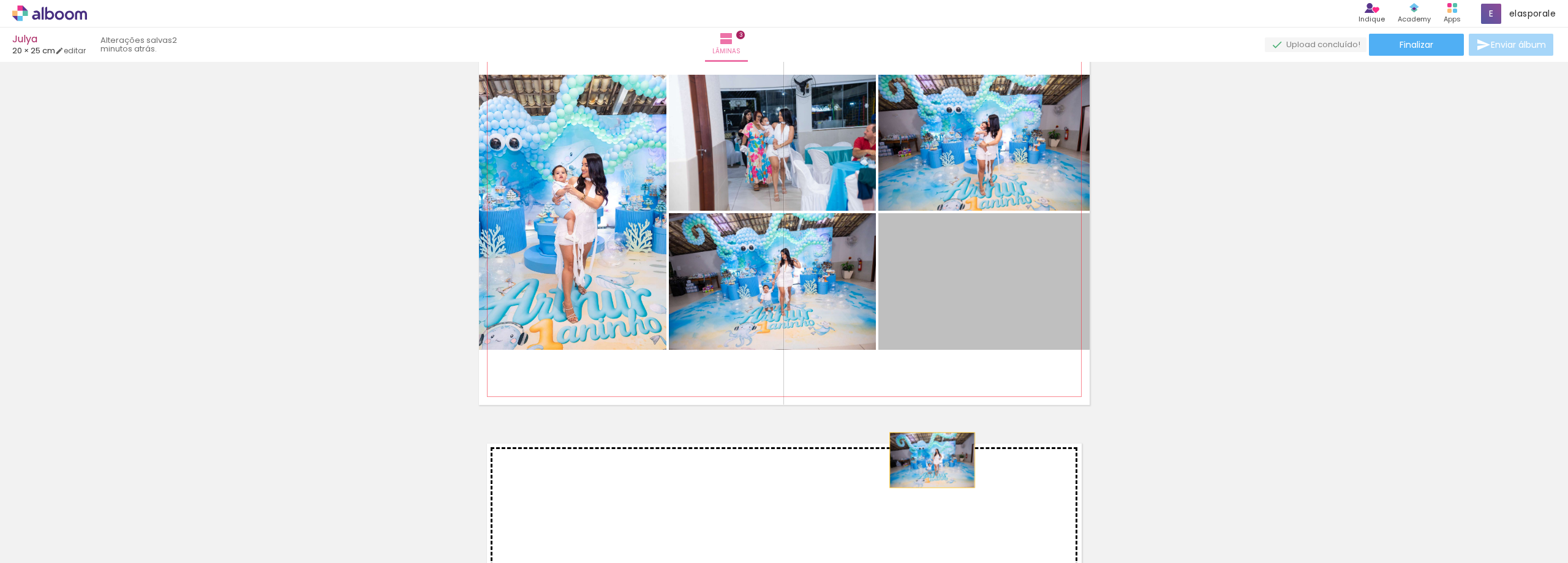
drag, startPoint x: 951, startPoint y: 314, endPoint x: 928, endPoint y: 460, distance: 147.8
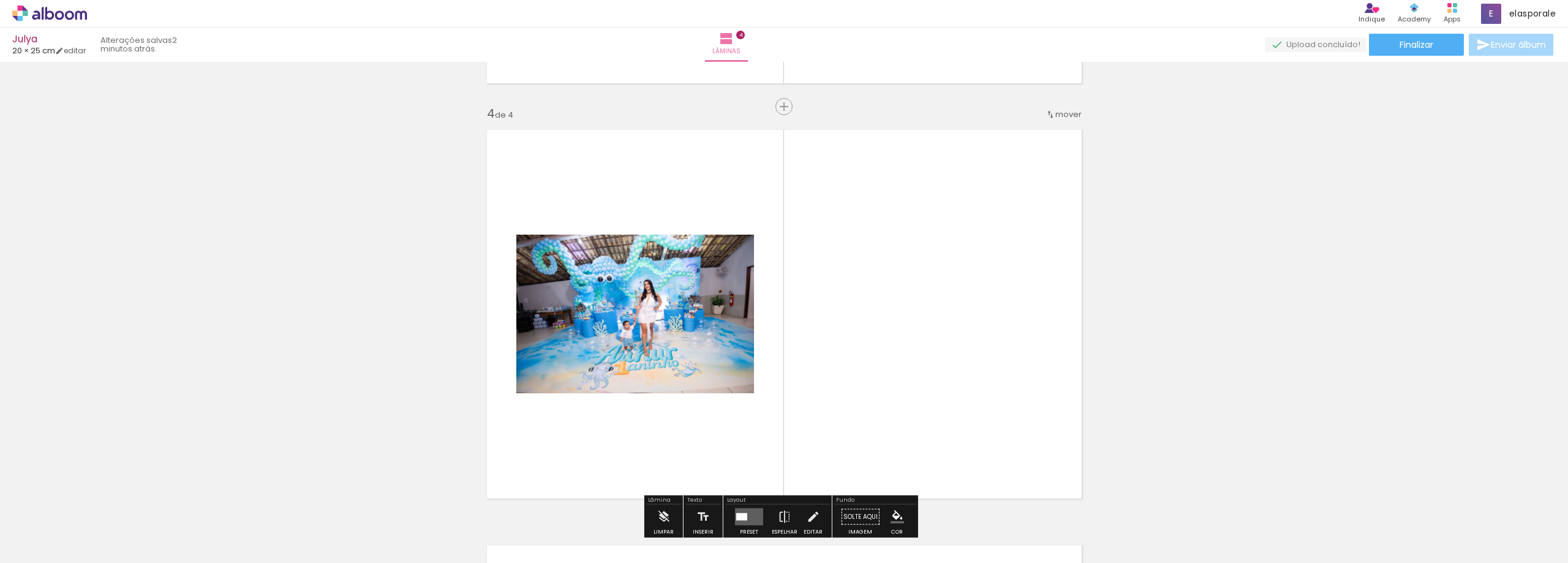
scroll to position [1201, 0]
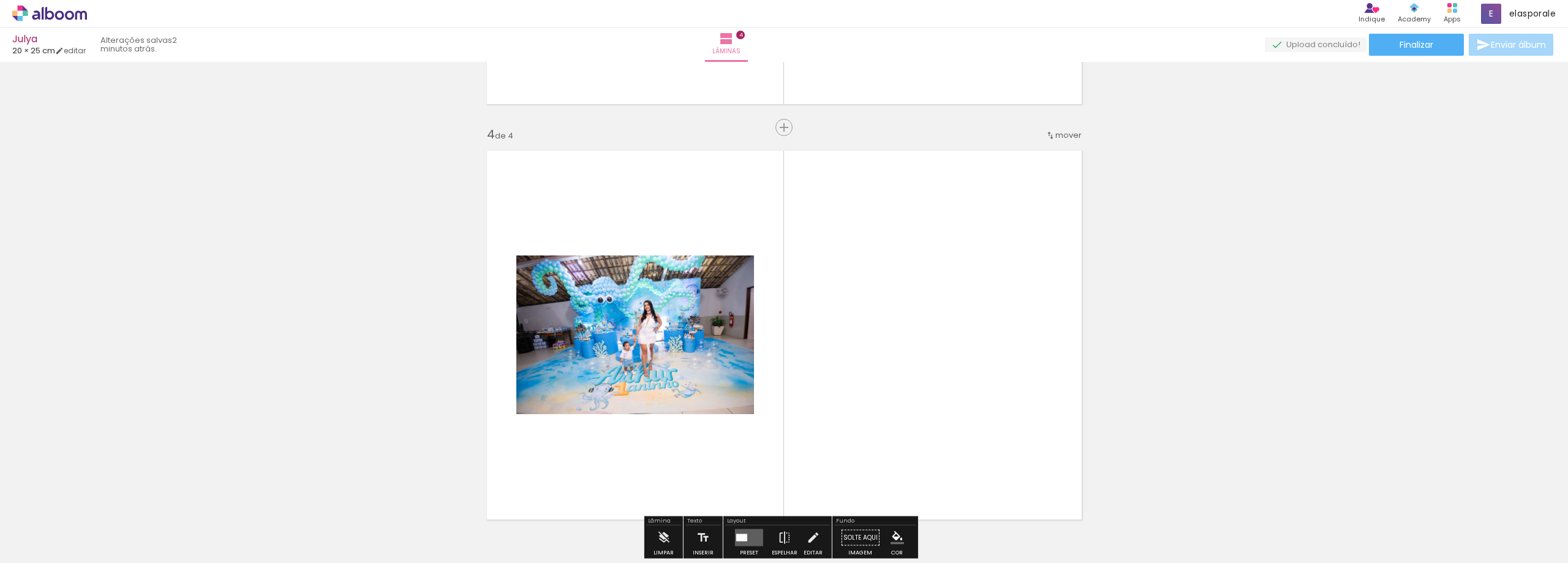
click at [1061, 139] on span "mover" at bounding box center [1069, 135] width 26 height 11
click at [1039, 170] on paper-item "antes da 3" at bounding box center [1032, 173] width 93 height 21
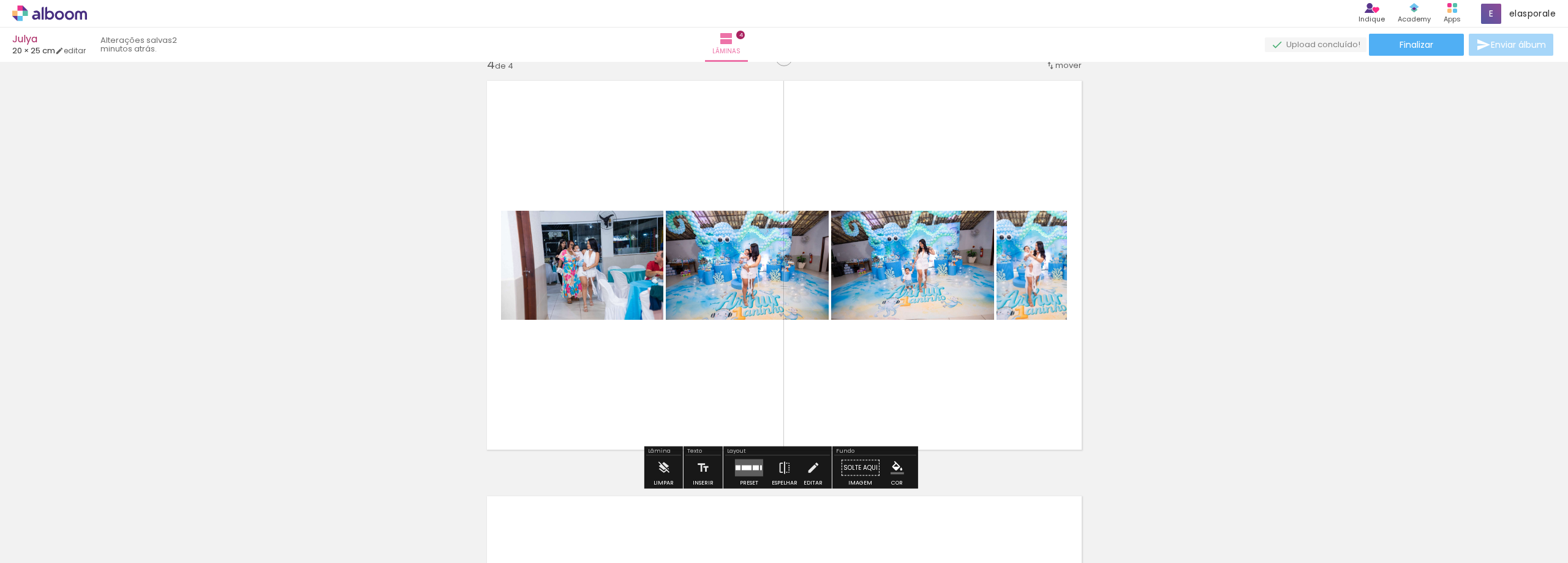
scroll to position [1275, 0]
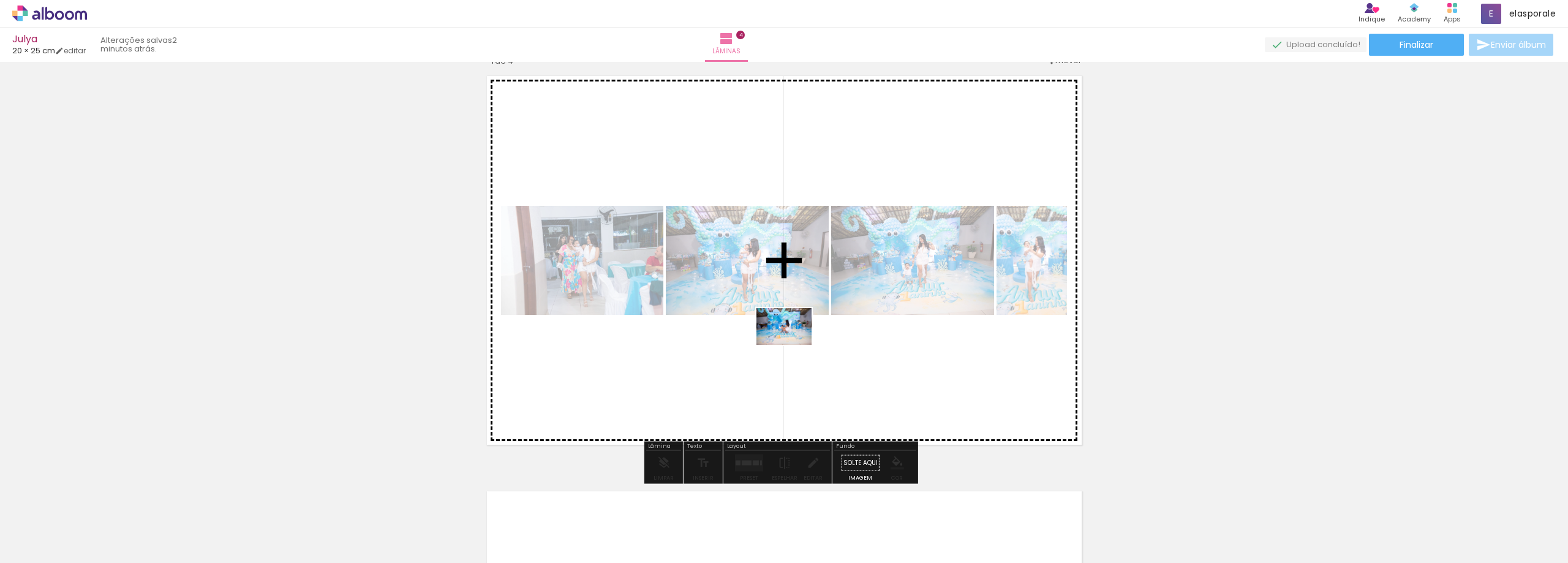
drag, startPoint x: 737, startPoint y: 525, endPoint x: 793, endPoint y: 345, distance: 188.5
click at [793, 345] on quentale-workspace at bounding box center [784, 282] width 1568 height 563
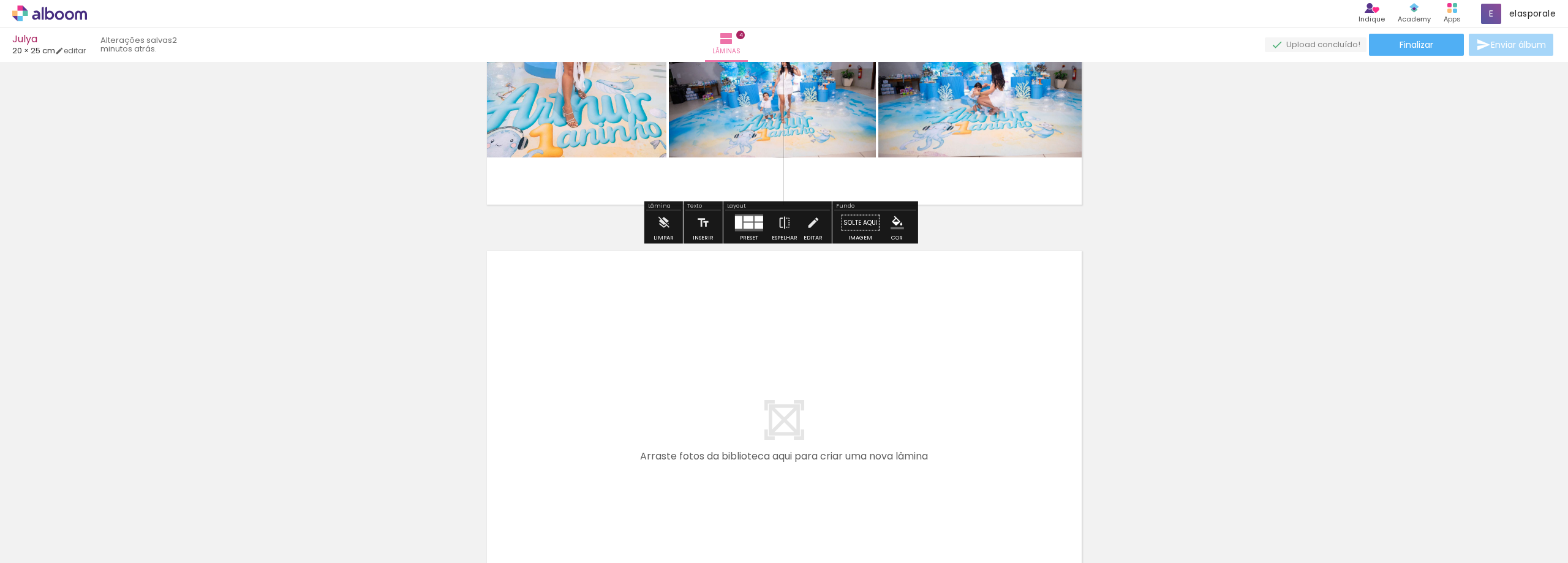
scroll to position [1520, 0]
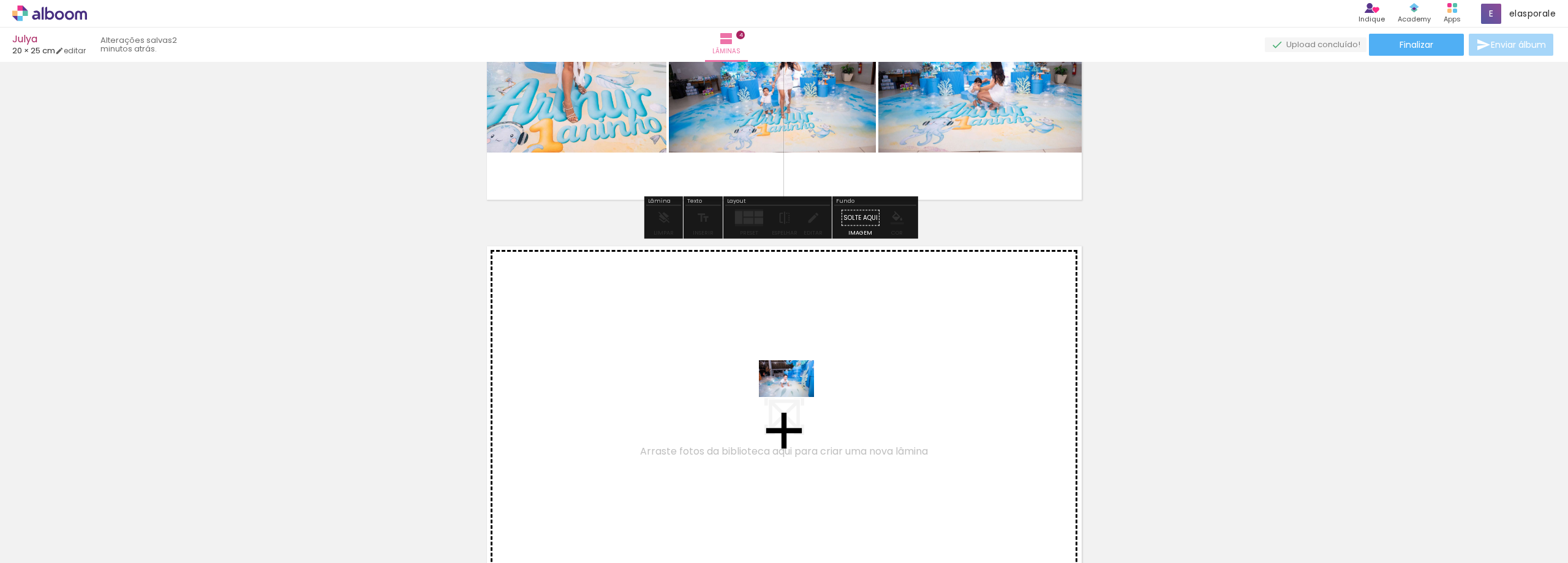
drag, startPoint x: 791, startPoint y: 492, endPoint x: 795, endPoint y: 397, distance: 95.1
click at [795, 397] on quentale-workspace at bounding box center [784, 282] width 1568 height 563
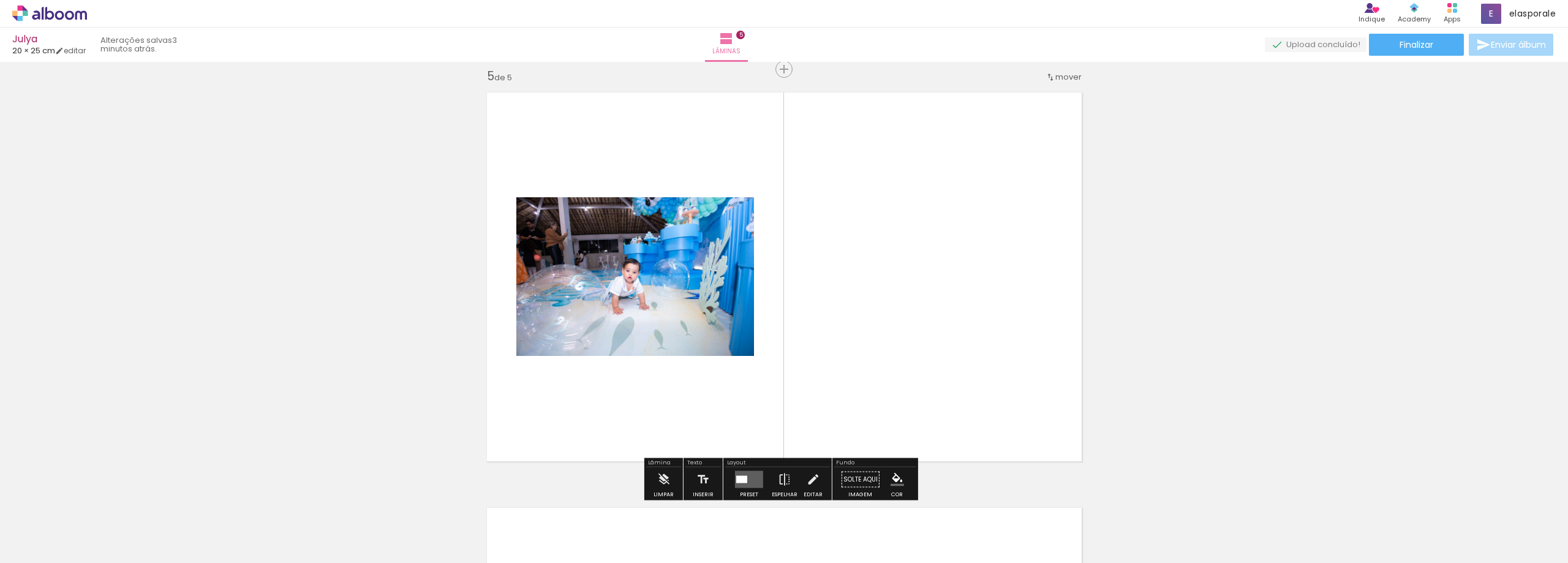
scroll to position [1677, 0]
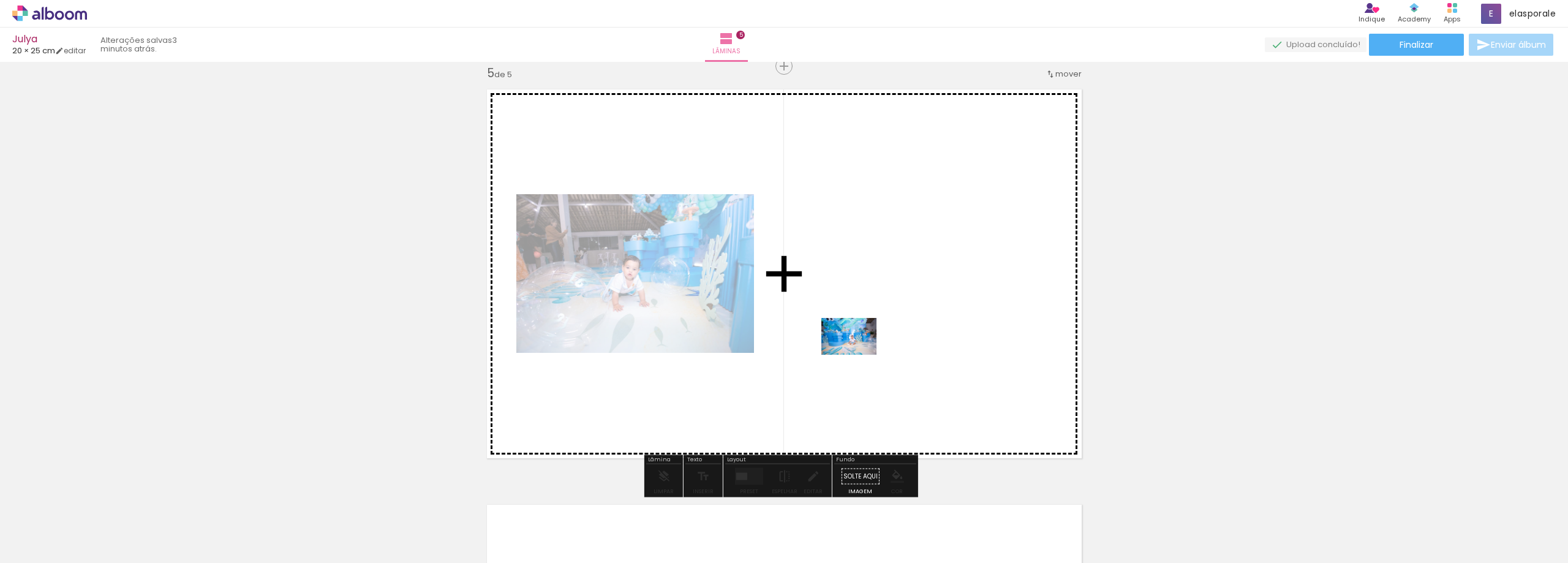
drag, startPoint x: 851, startPoint y: 507, endPoint x: 896, endPoint y: 508, distance: 45.0
click at [858, 354] on quentale-workspace at bounding box center [784, 282] width 1568 height 563
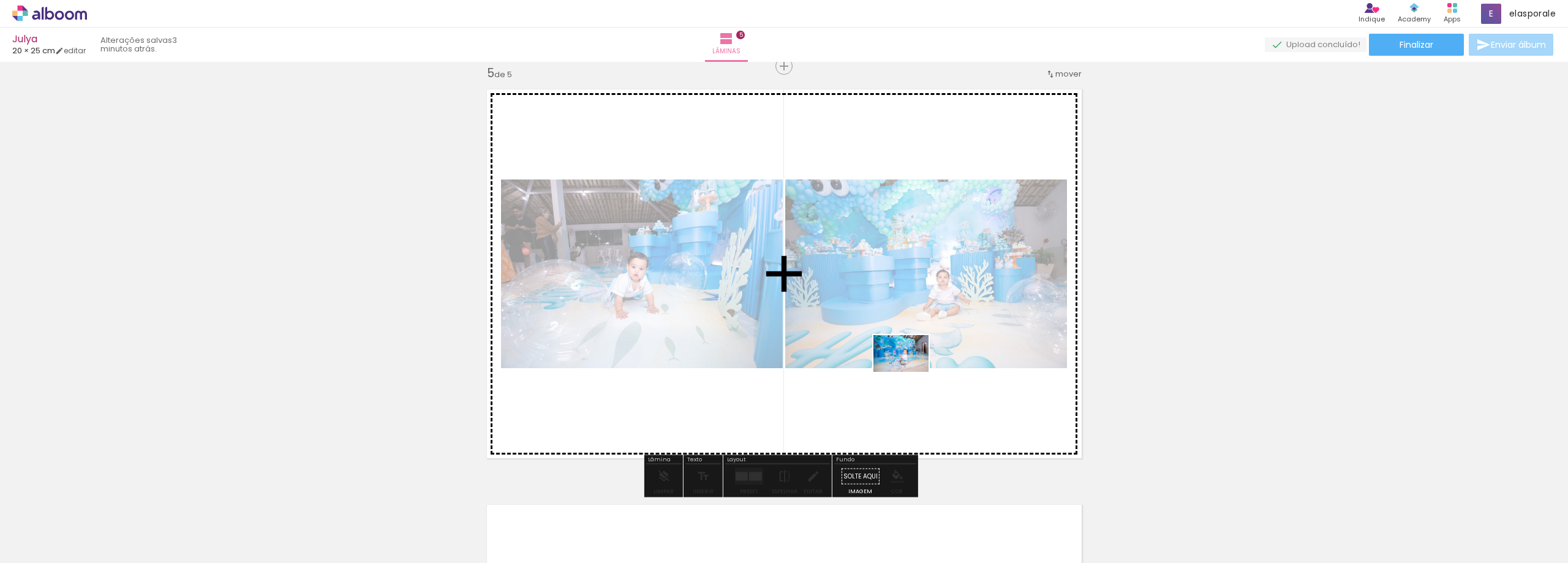
drag, startPoint x: 930, startPoint y: 475, endPoint x: 910, endPoint y: 372, distance: 104.9
click at [910, 372] on quentale-workspace at bounding box center [784, 282] width 1568 height 563
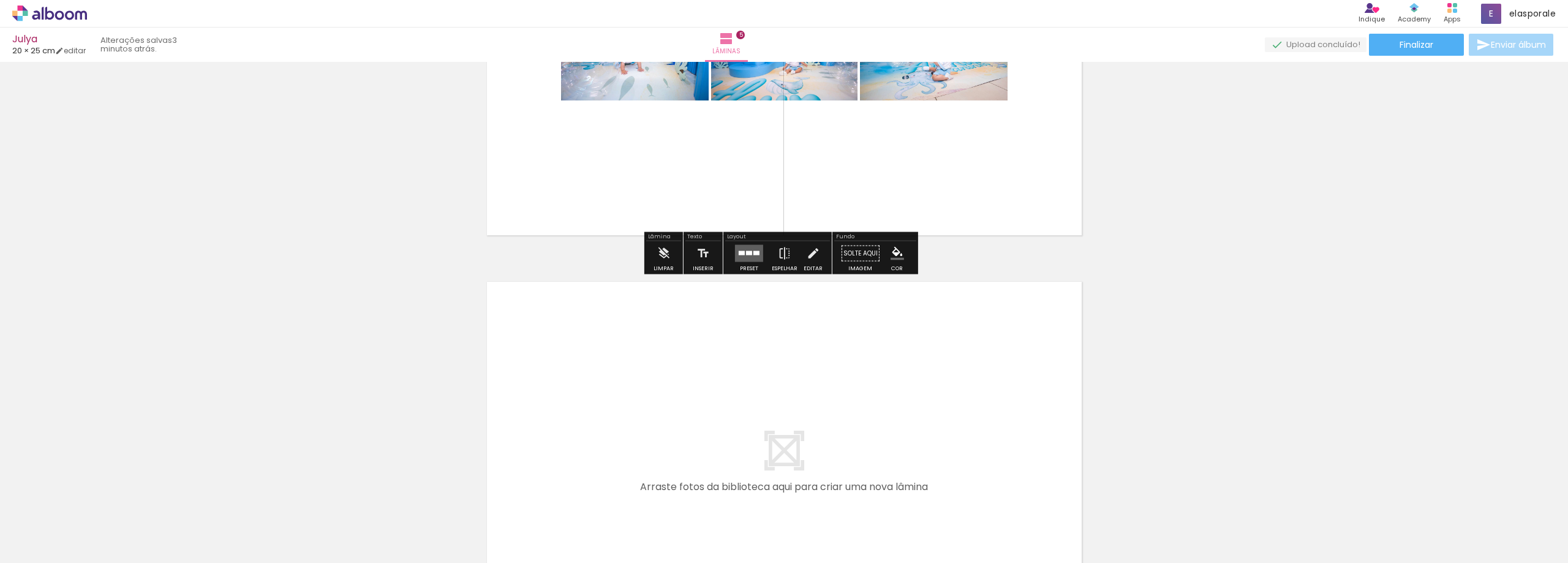
scroll to position [1922, 0]
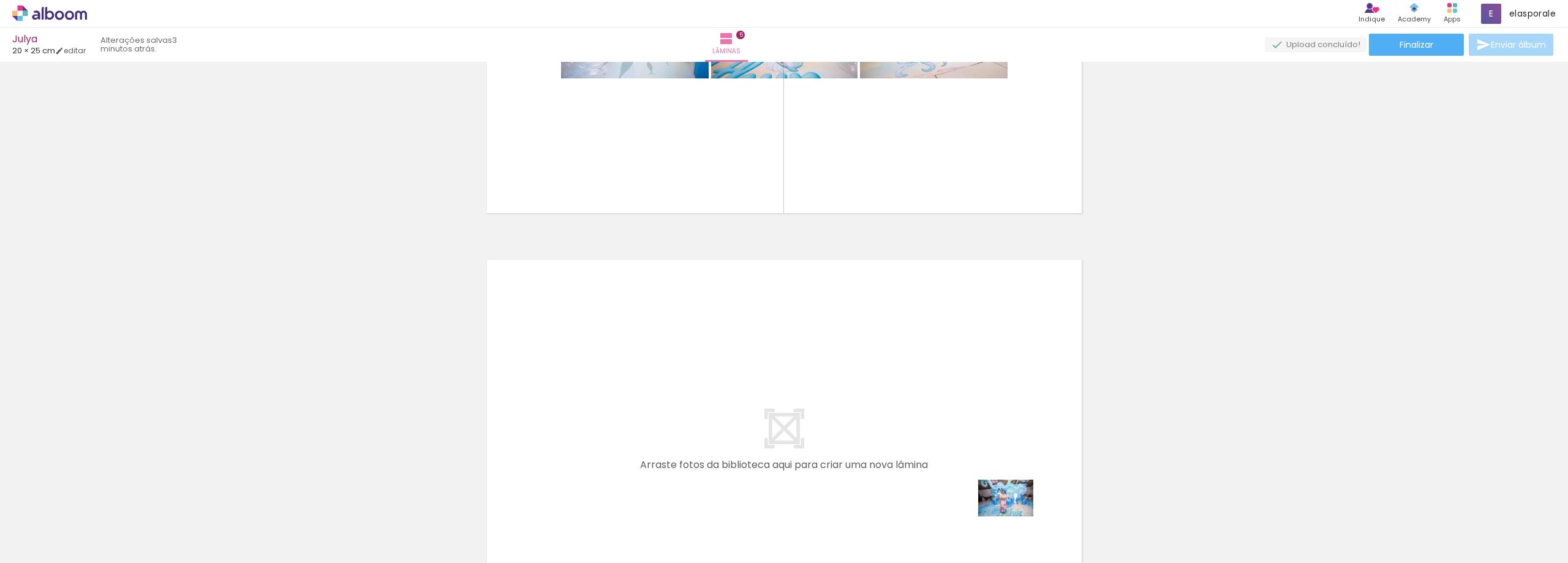
click at [1015, 516] on div at bounding box center [993, 521] width 61 height 40
